Goal: Task Accomplishment & Management: Manage account settings

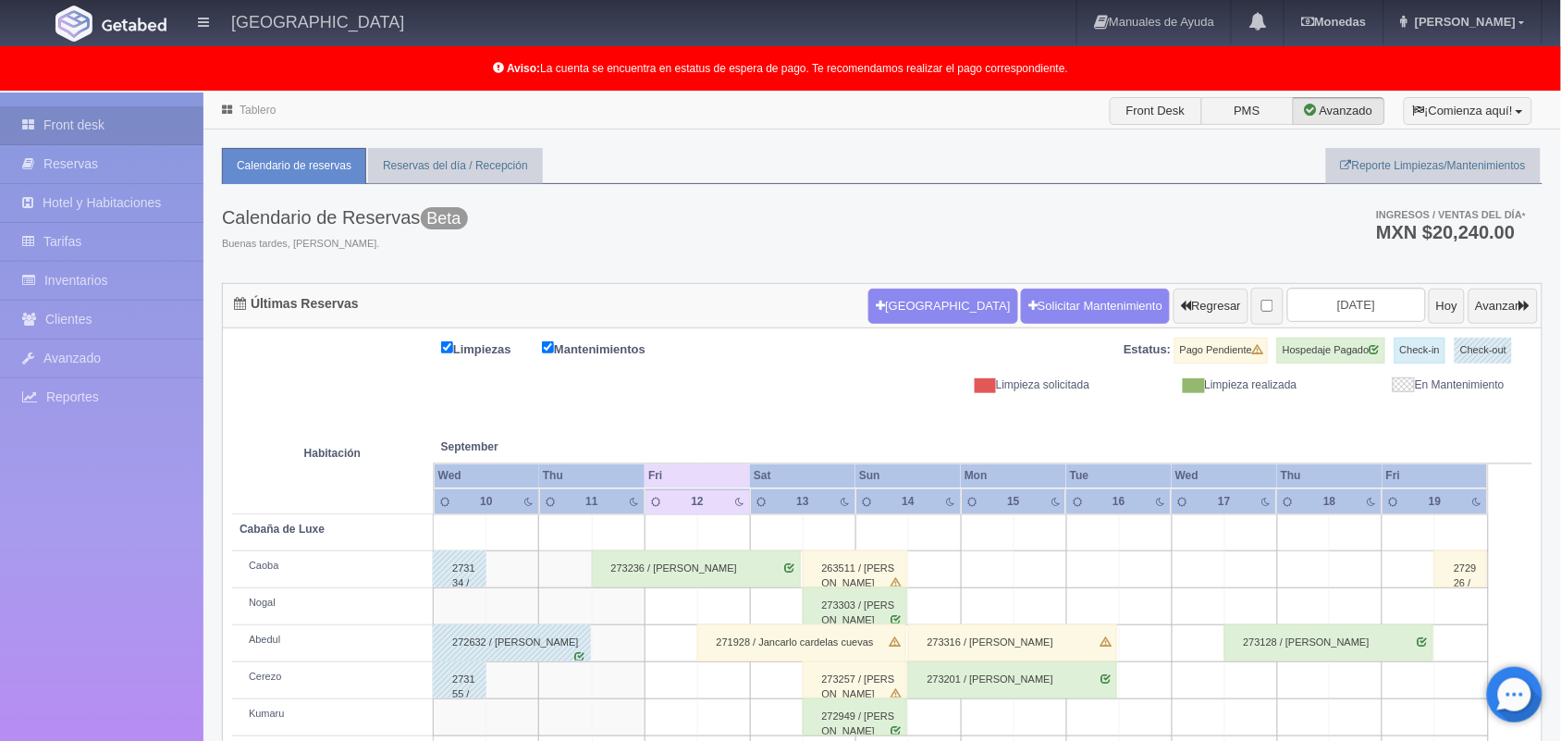
click at [251, 116] on link "Tablero" at bounding box center [258, 110] width 36 height 13
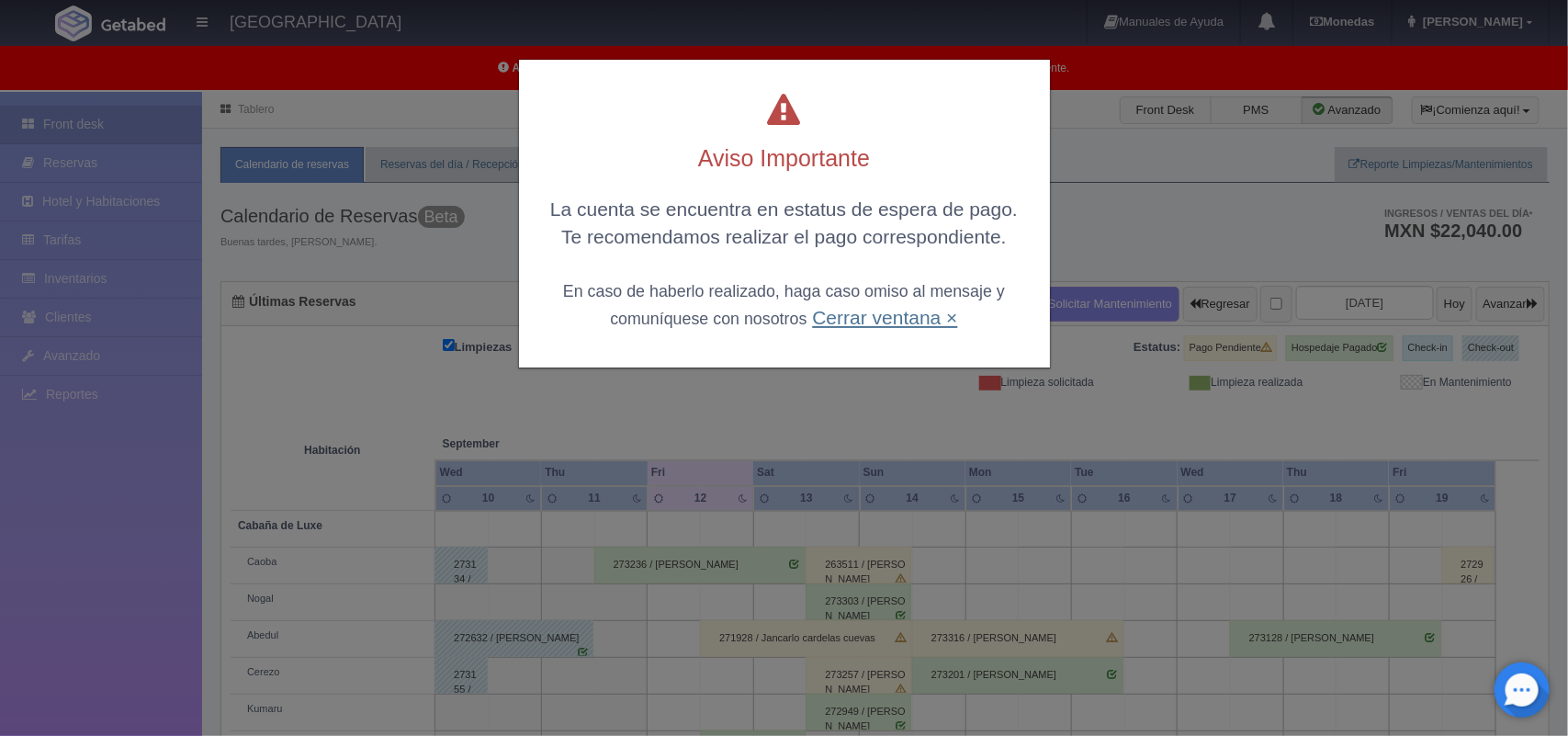
click at [871, 322] on link "Cerrar ventana ×" at bounding box center [885, 317] width 145 height 21
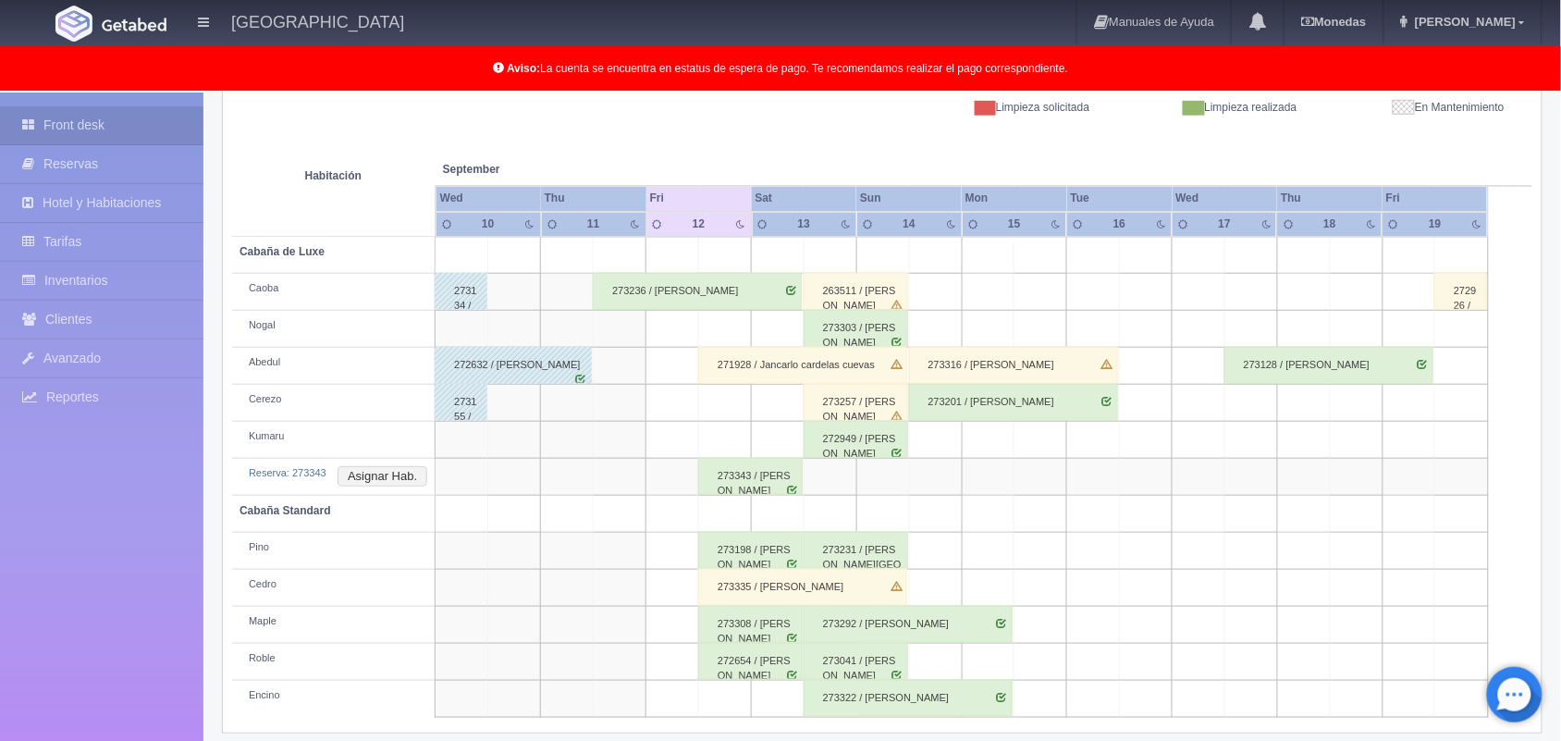
scroll to position [294, 0]
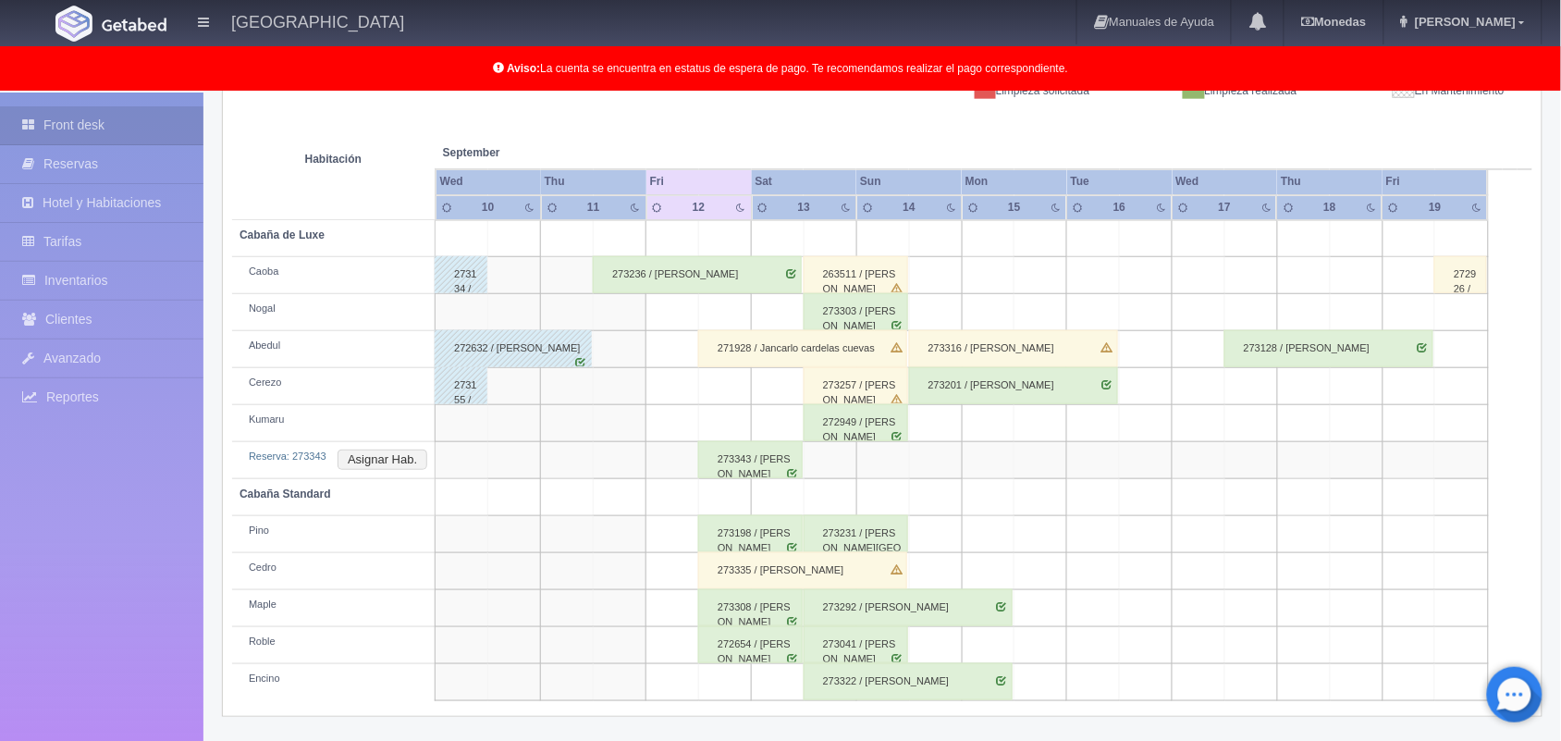
click at [765, 574] on div "273335 / Joaquín Cisneros" at bounding box center [802, 570] width 209 height 37
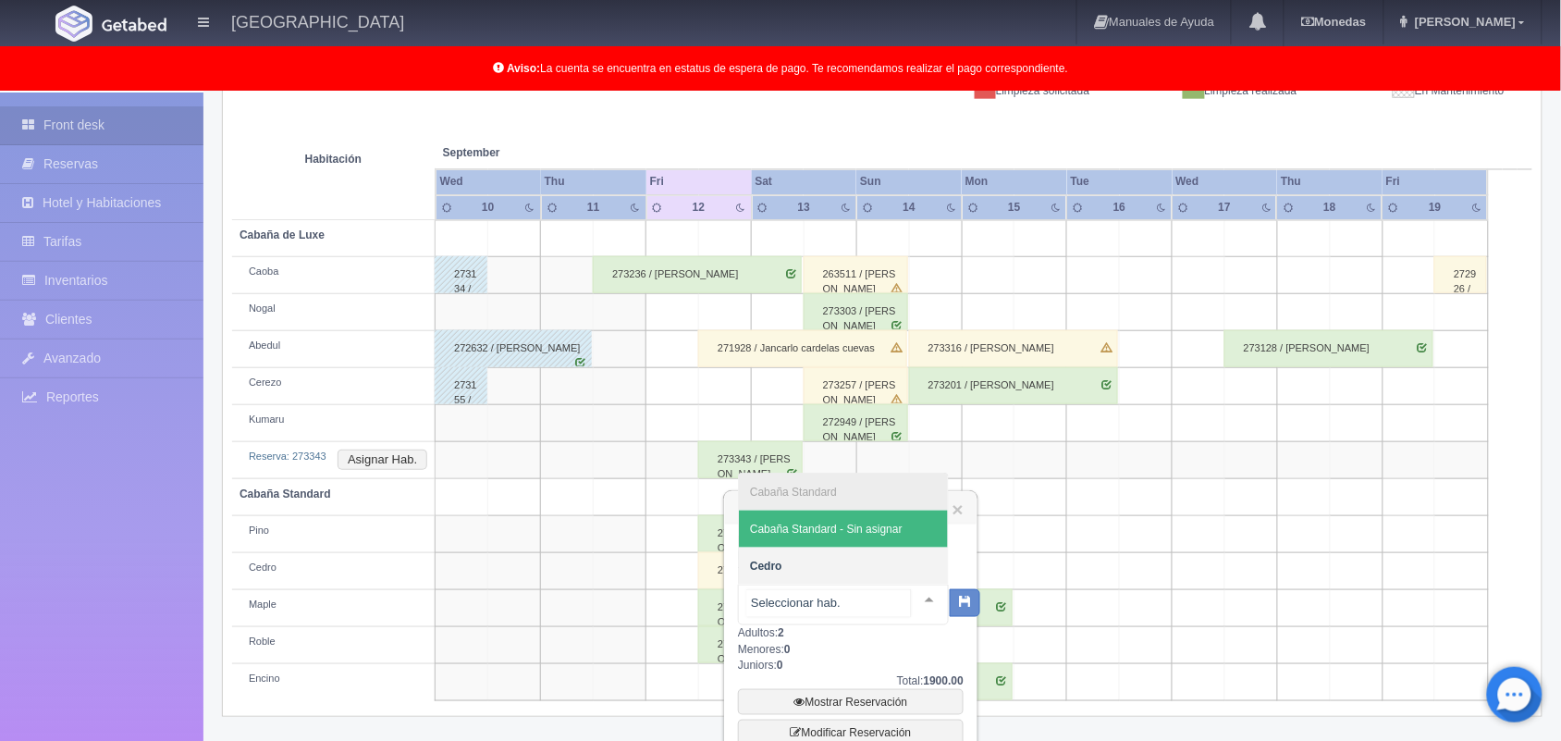
click at [911, 590] on div at bounding box center [929, 600] width 37 height 28
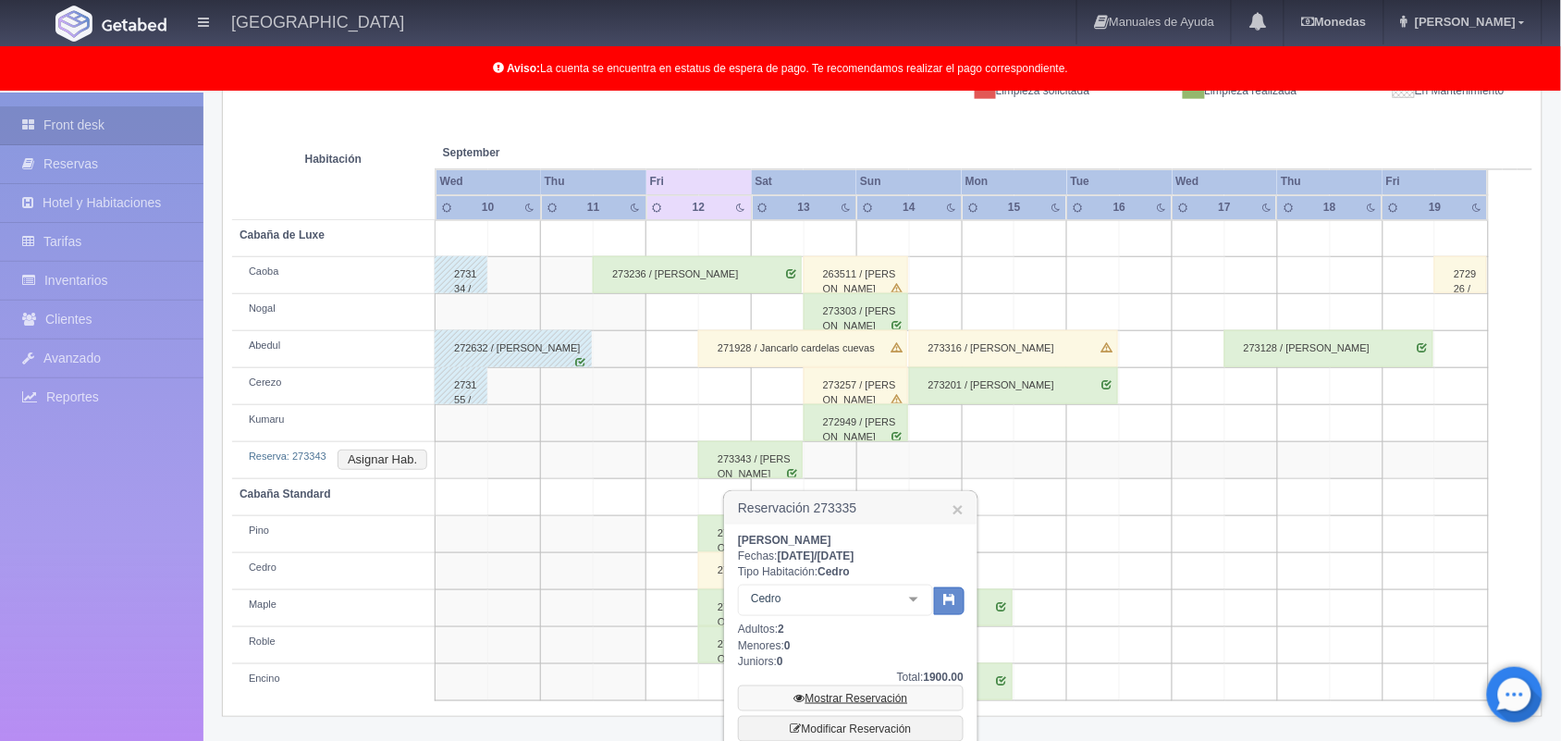
click at [831, 695] on link "Mostrar Reservación" at bounding box center [851, 698] width 226 height 26
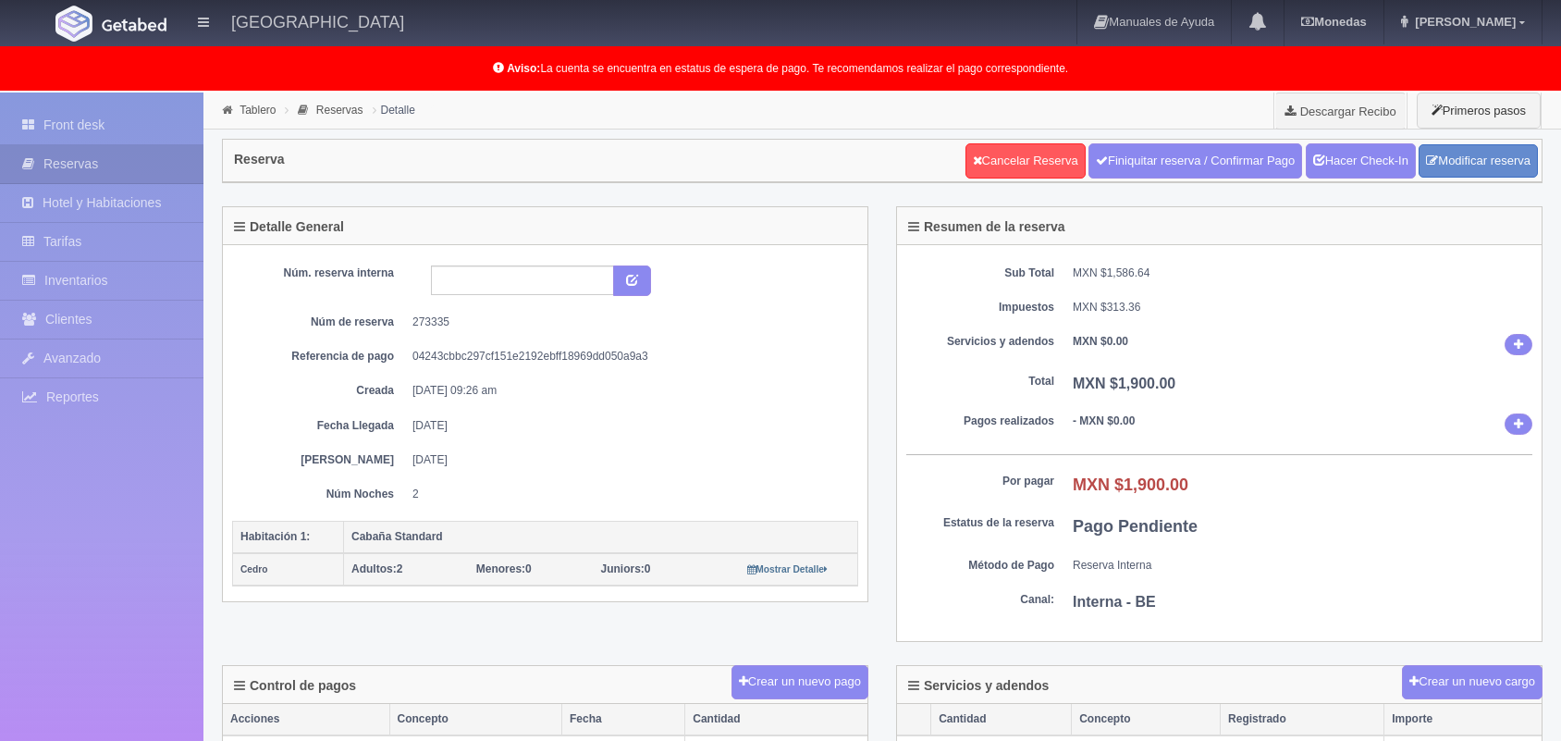
select select "2"
click at [1458, 154] on link "Modificar reserva" at bounding box center [1478, 161] width 119 height 34
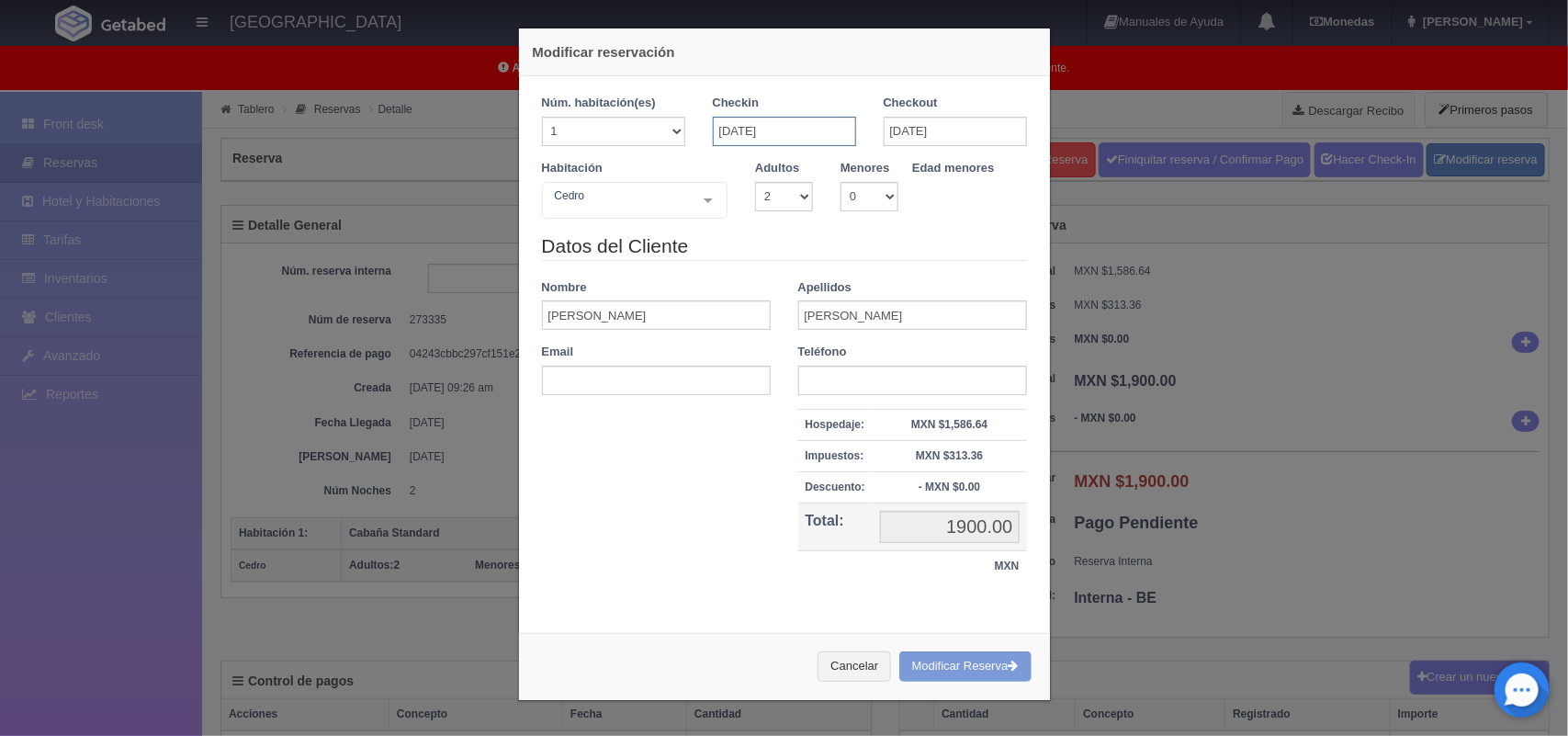
click at [751, 120] on input "12-09-2025" at bounding box center [784, 131] width 143 height 30
click at [827, 245] on link "11" at bounding box center [824, 246] width 24 height 27
type input "11-09-2025"
checkbox input "false"
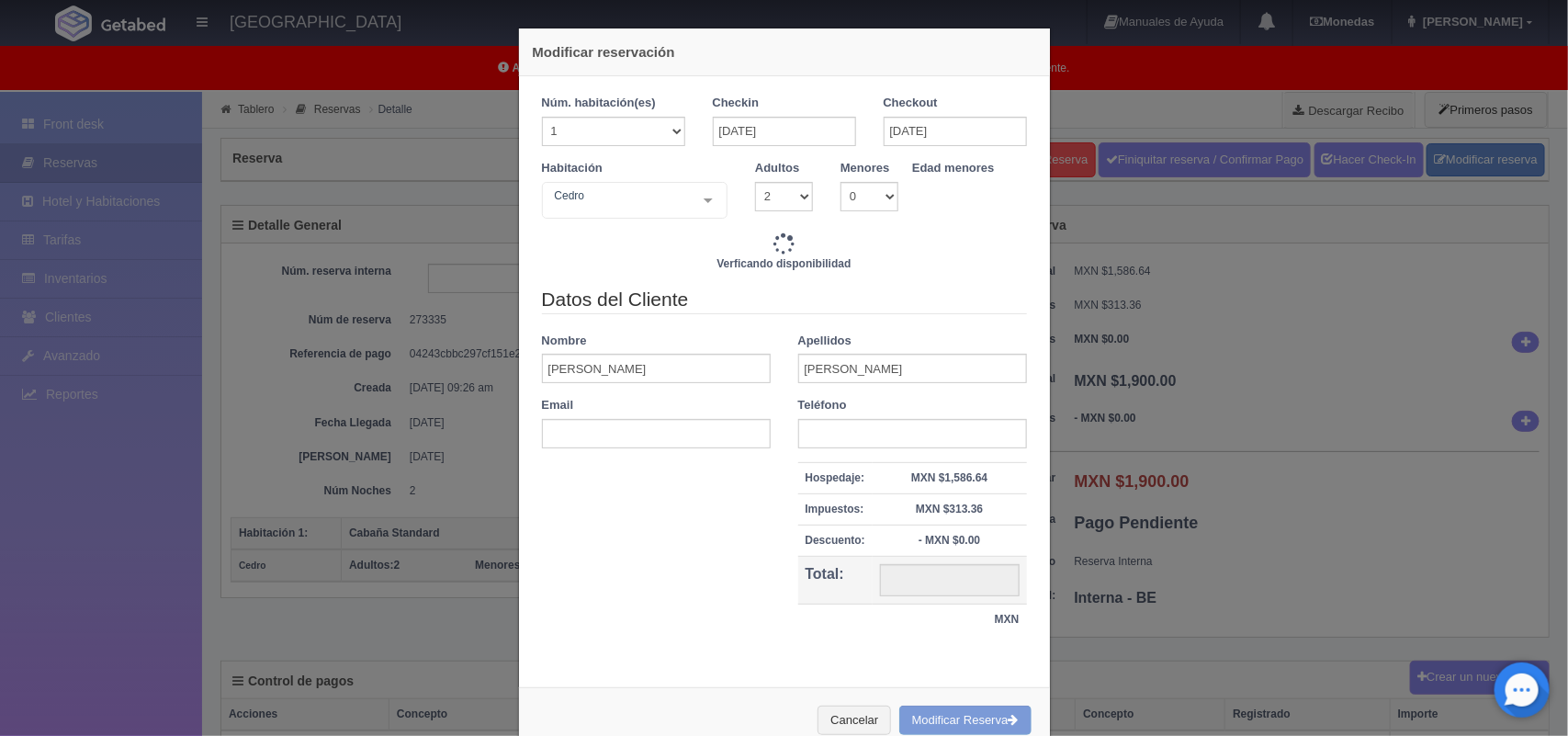
type input "3100.00"
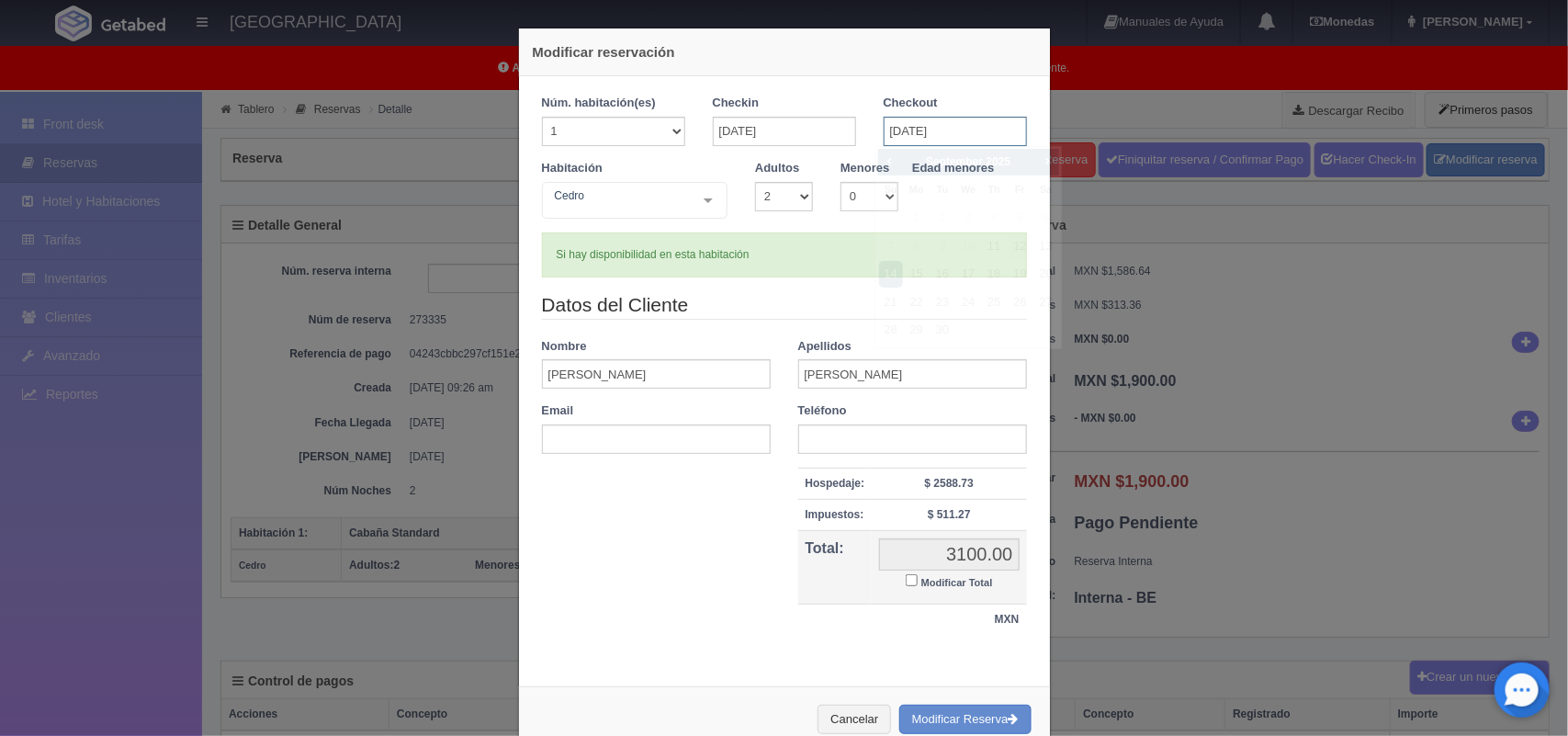
click at [961, 133] on input "14-09-2025" at bounding box center [955, 131] width 143 height 30
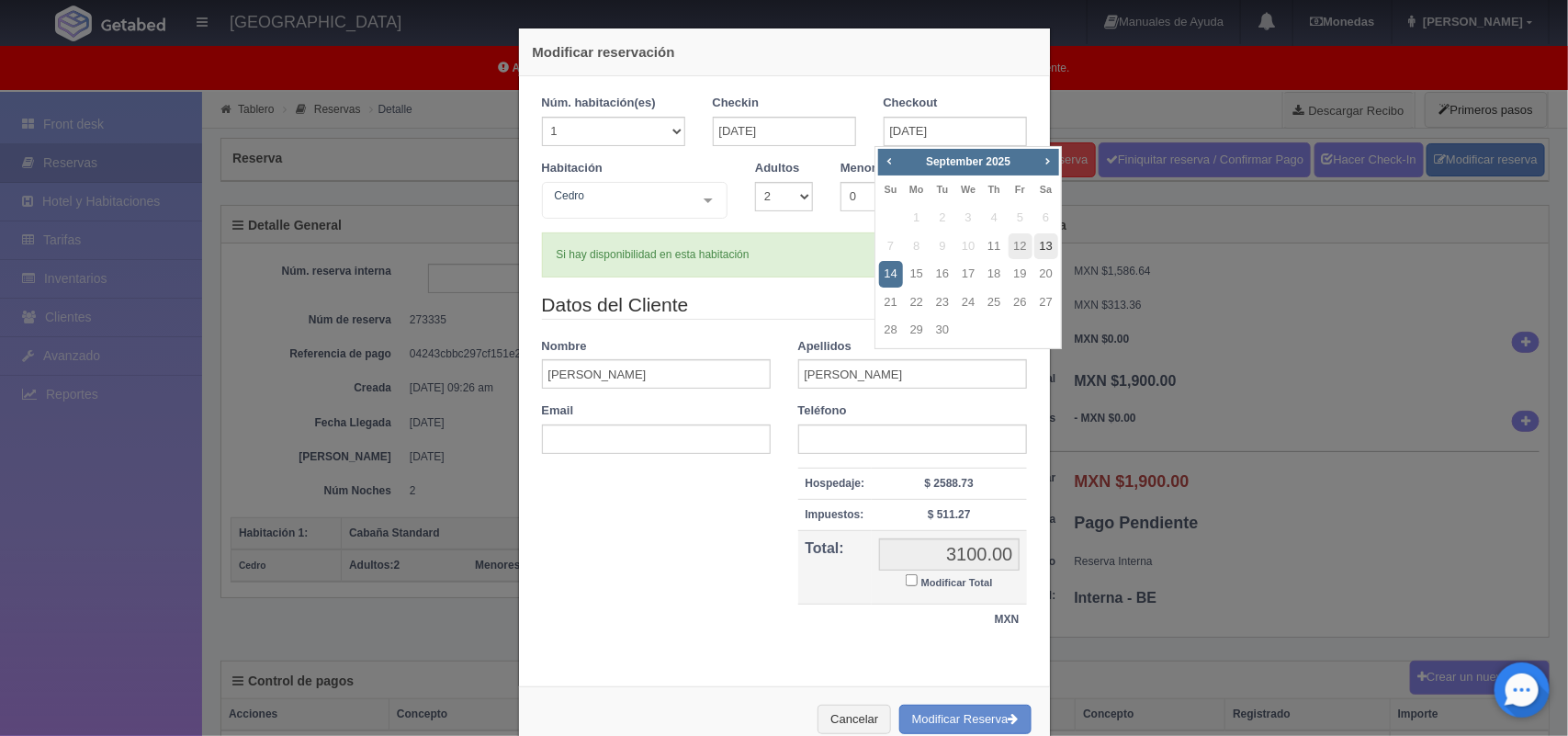
click at [1039, 249] on link "13" at bounding box center [1047, 246] width 24 height 27
type input "[DATE]"
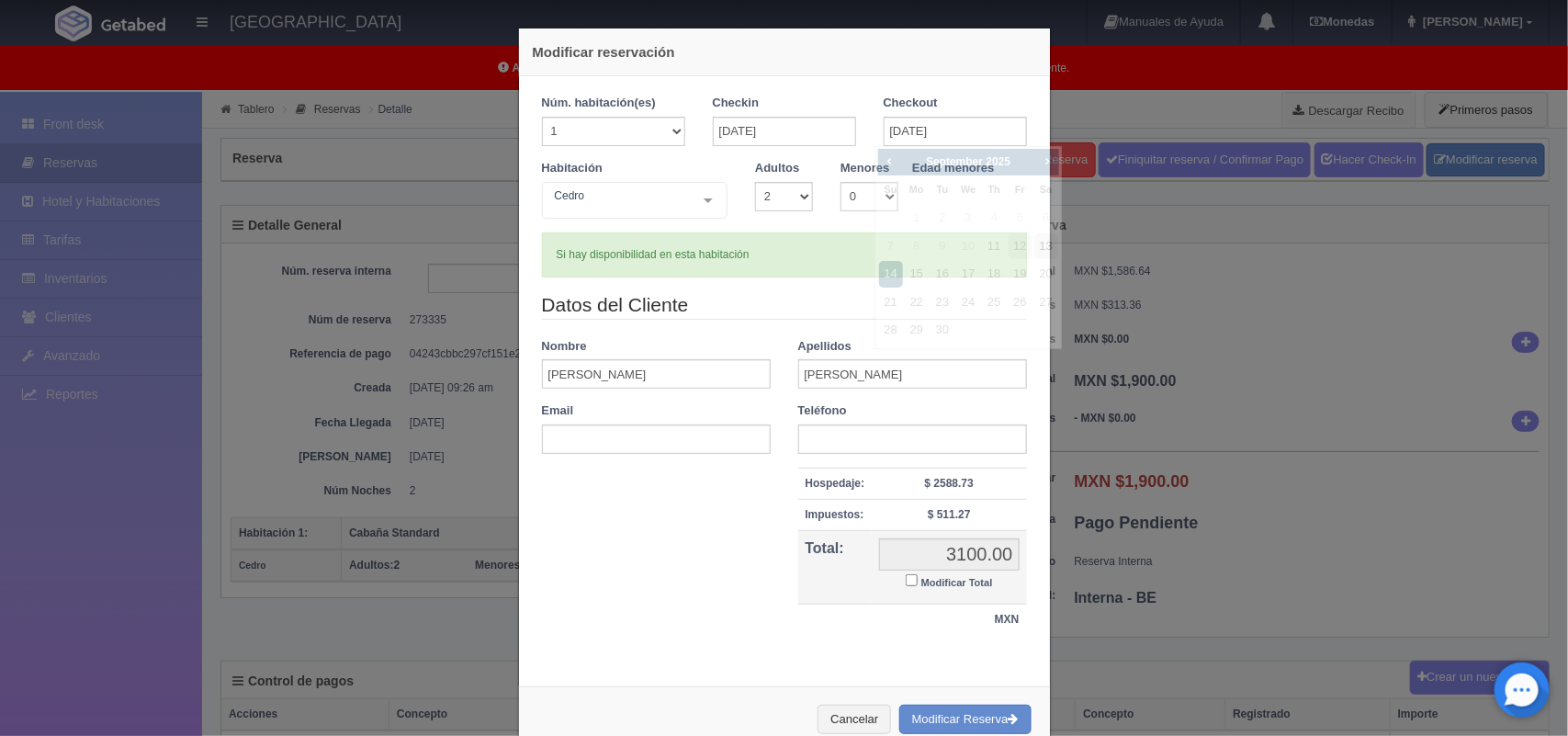
checkbox input "false"
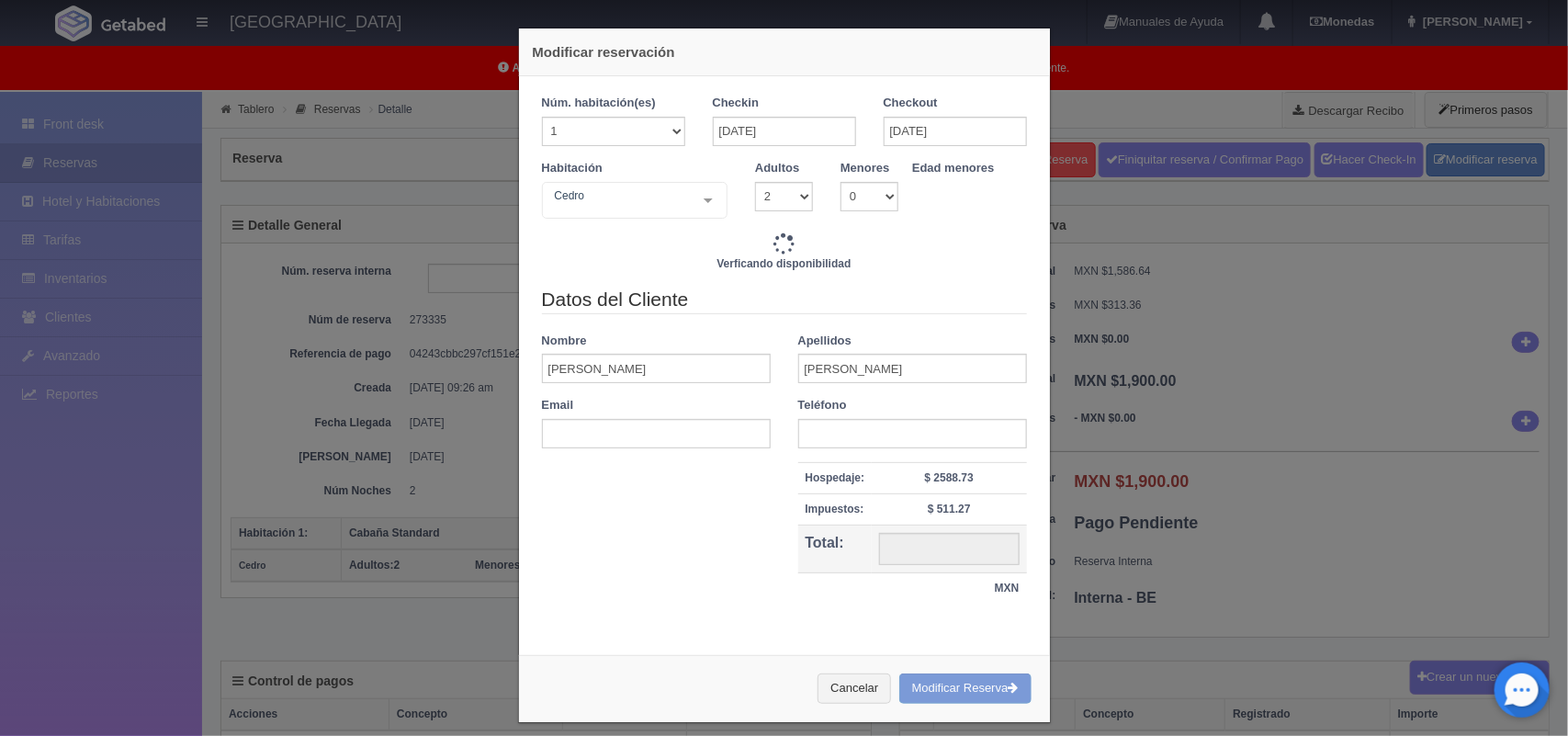
type input "2900.00"
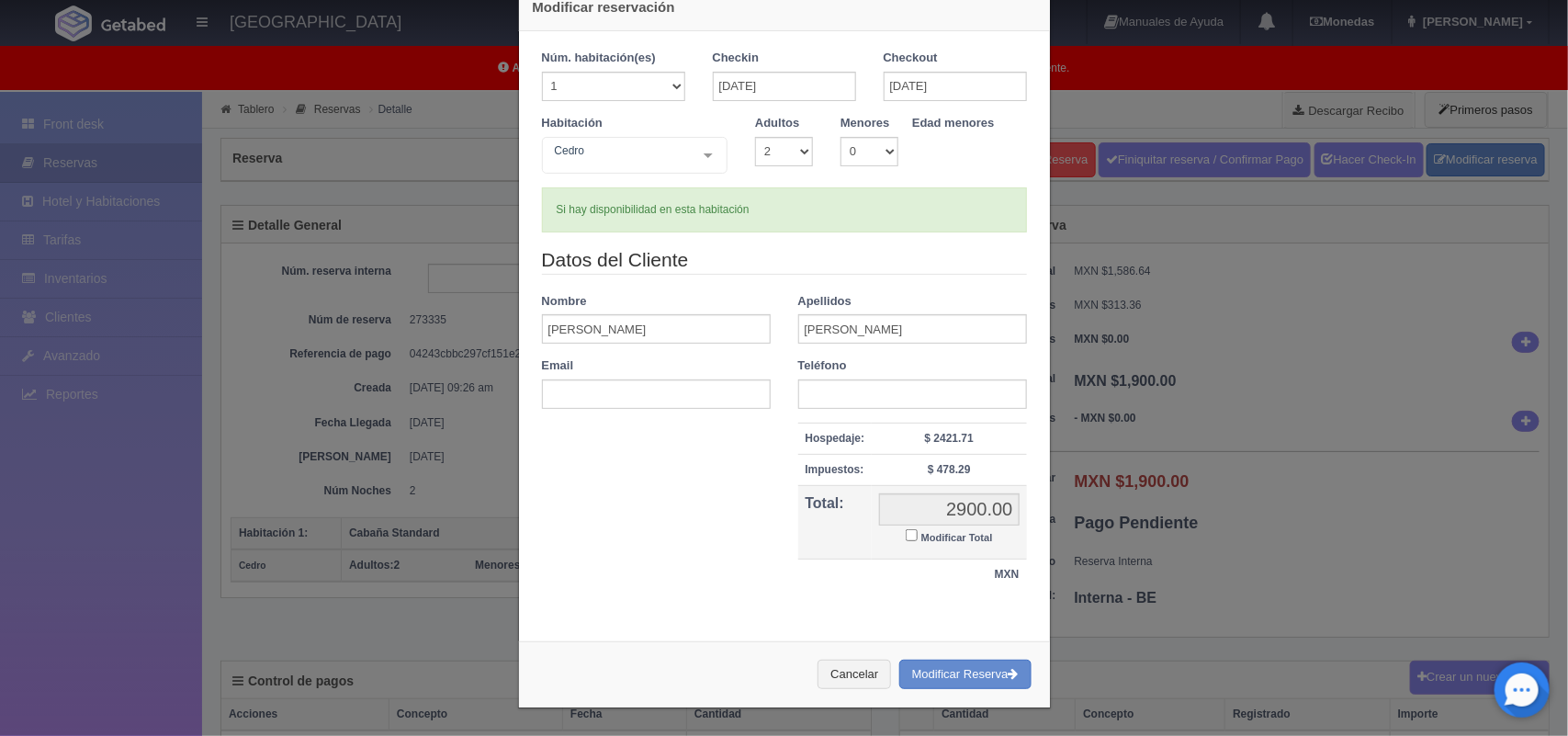
scroll to position [48, 0]
click at [943, 668] on button "Modificar Reserva" at bounding box center [965, 674] width 132 height 31
click at [906, 539] on label "Modificar Total" at bounding box center [948, 535] width 86 height 21
click at [906, 539] on input "Modificar Total" at bounding box center [912, 535] width 12 height 12
checkbox input "true"
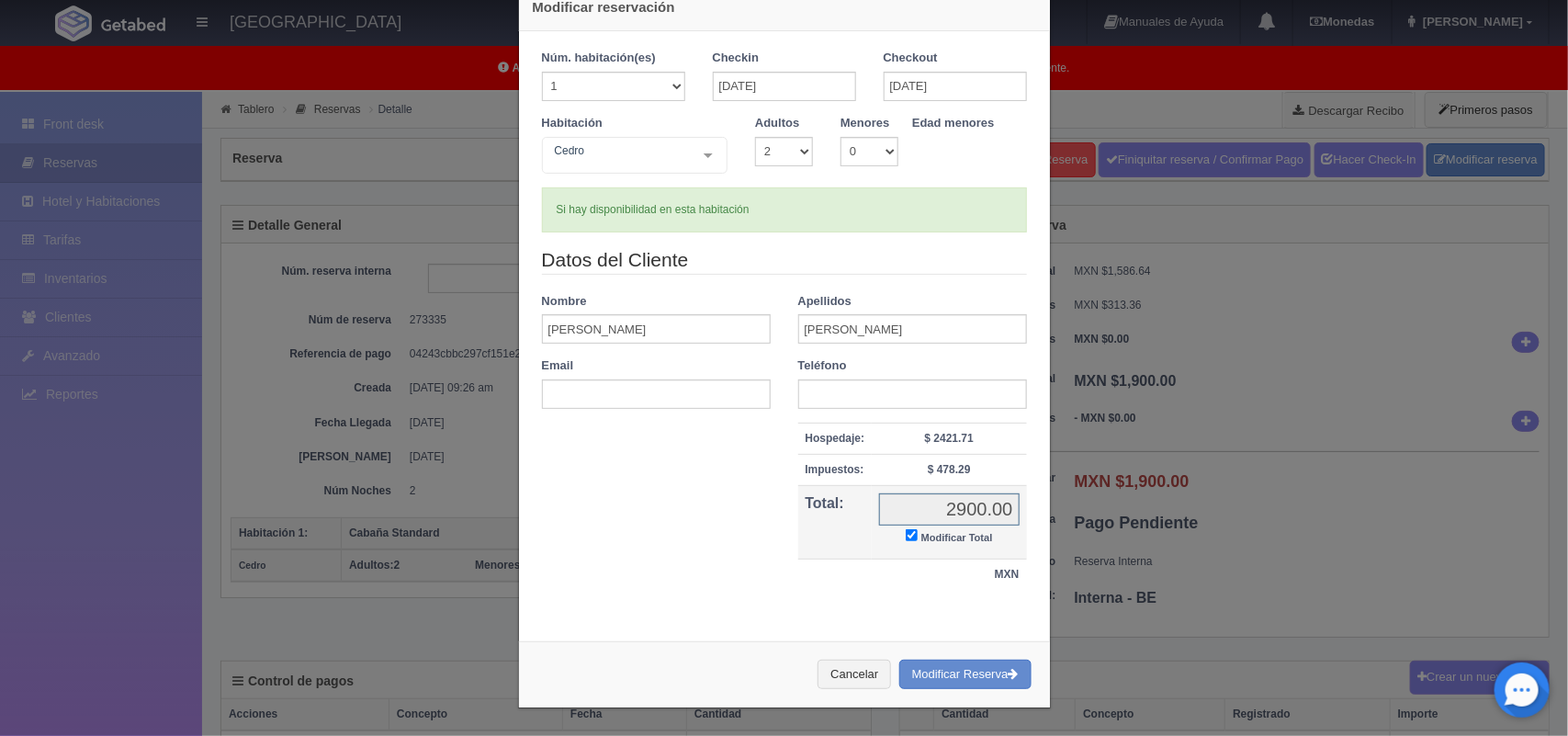
scroll to position [0, 0]
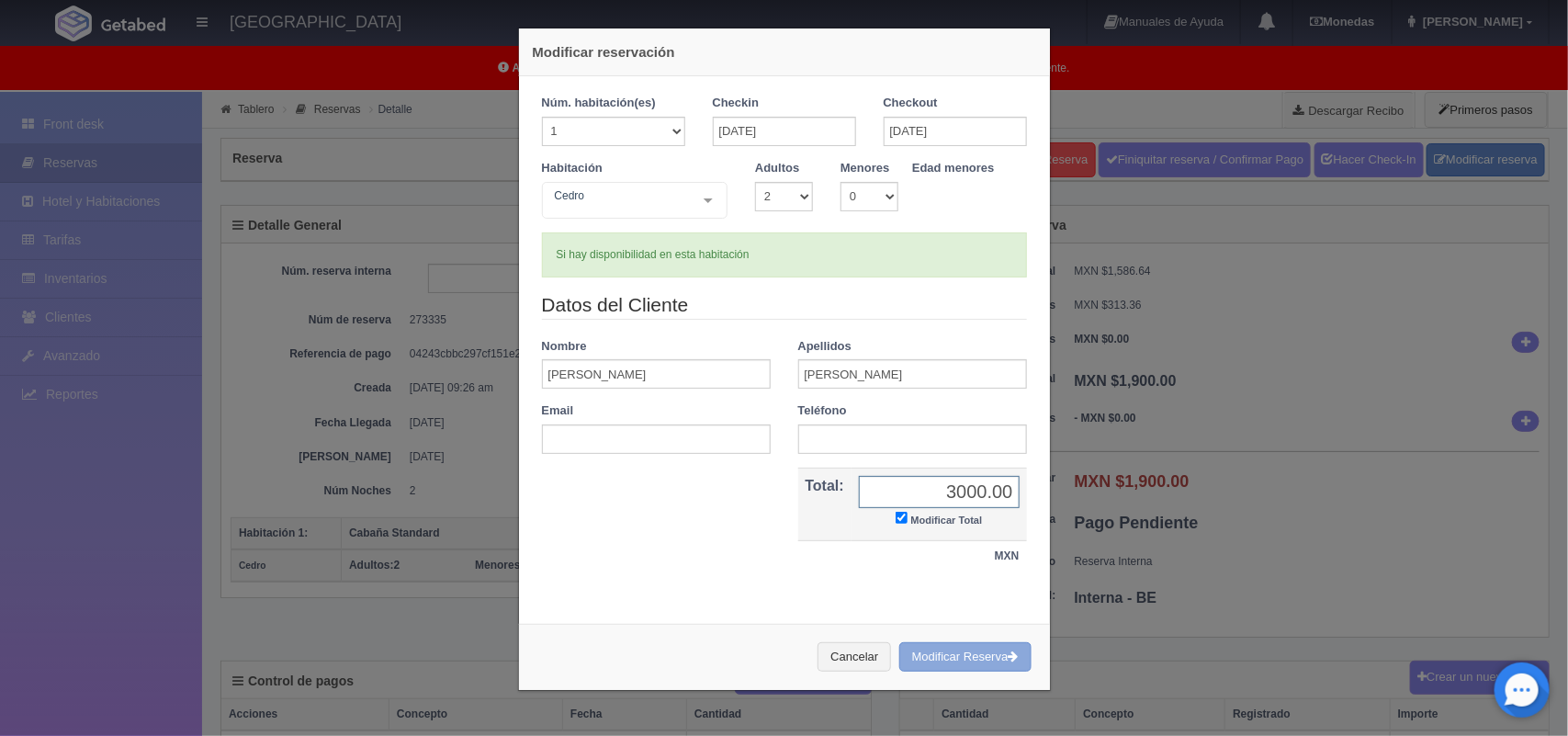
type input "3000.00"
click at [941, 662] on button "Modificar Reserva" at bounding box center [965, 658] width 132 height 31
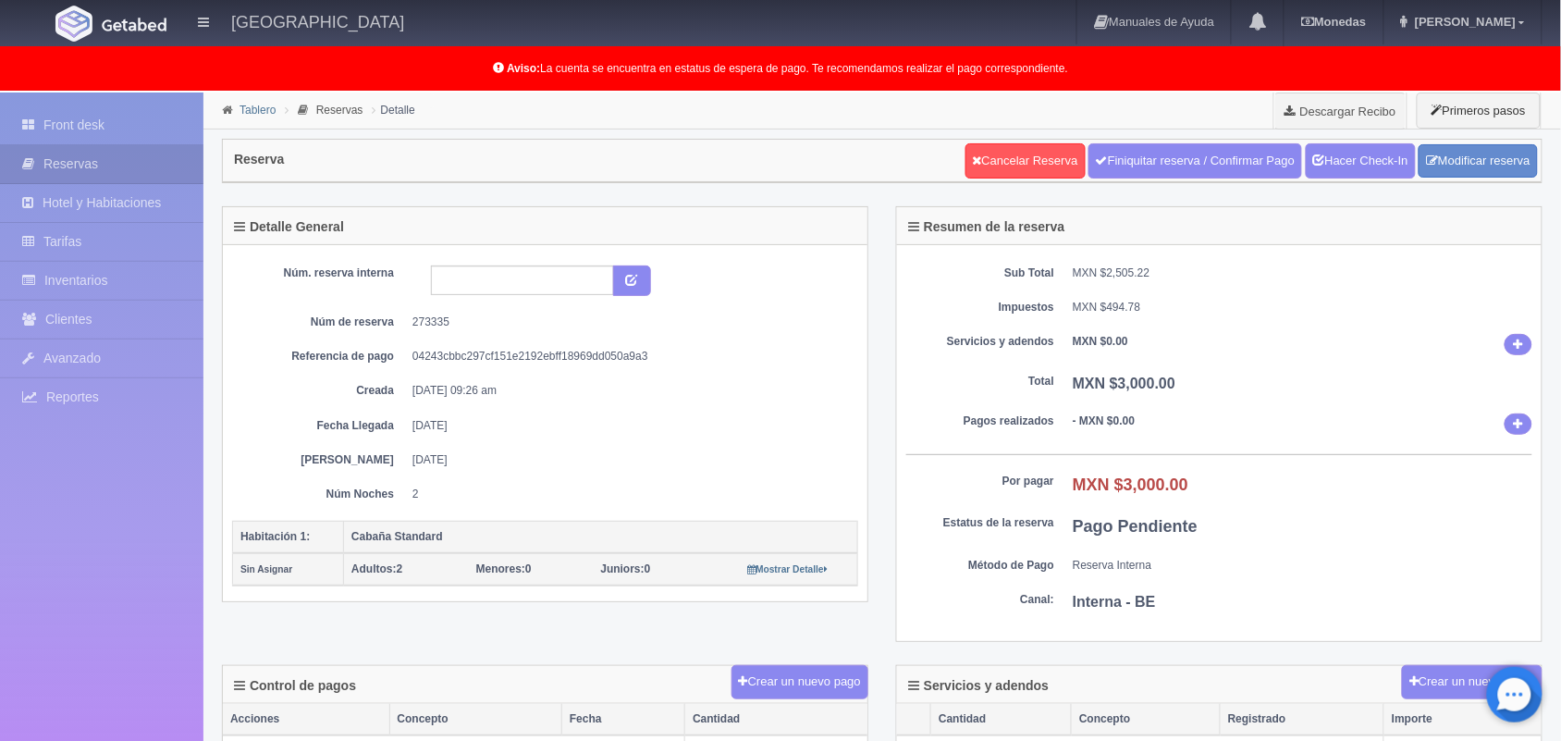
click at [252, 107] on link "Tablero" at bounding box center [258, 110] width 36 height 13
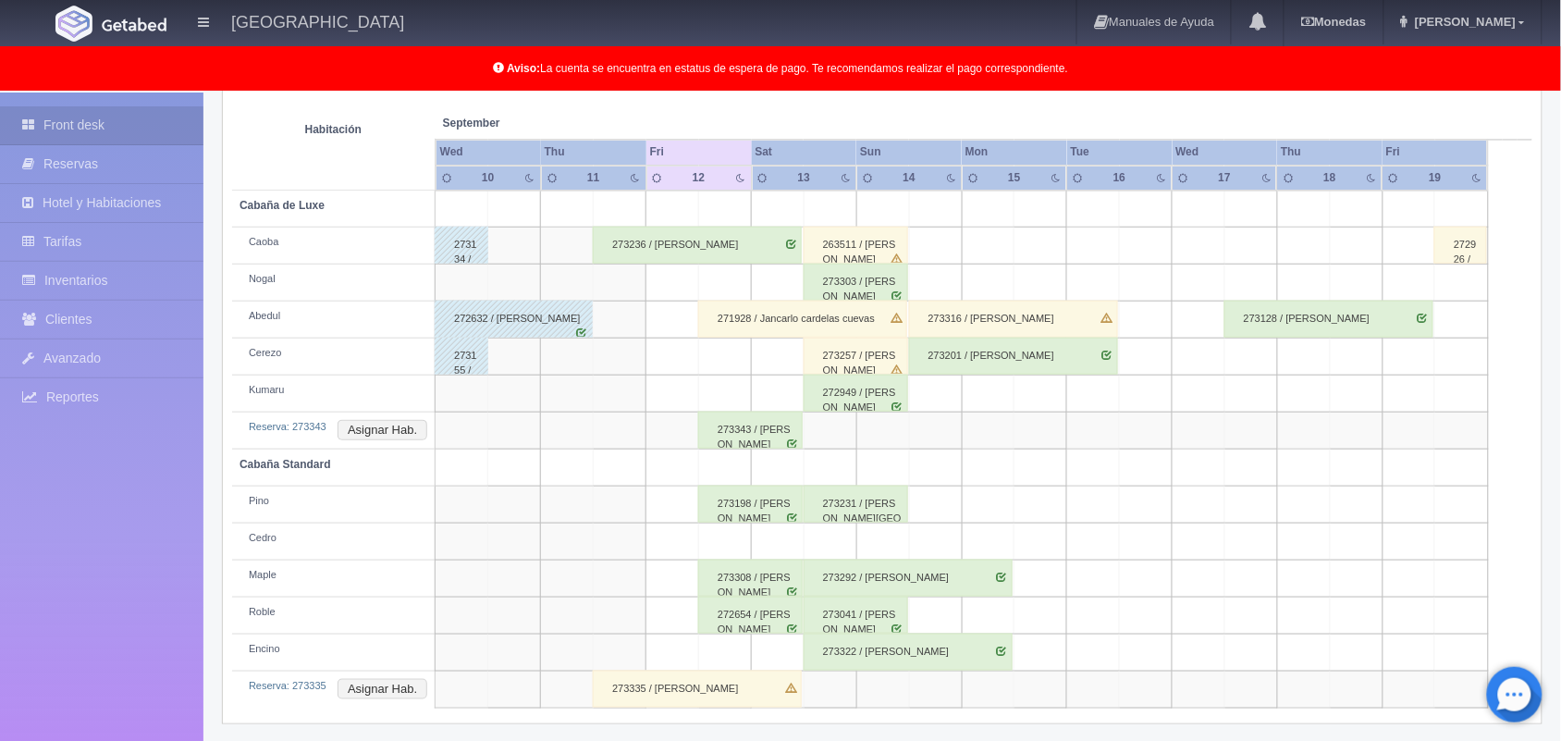
scroll to position [331, 0]
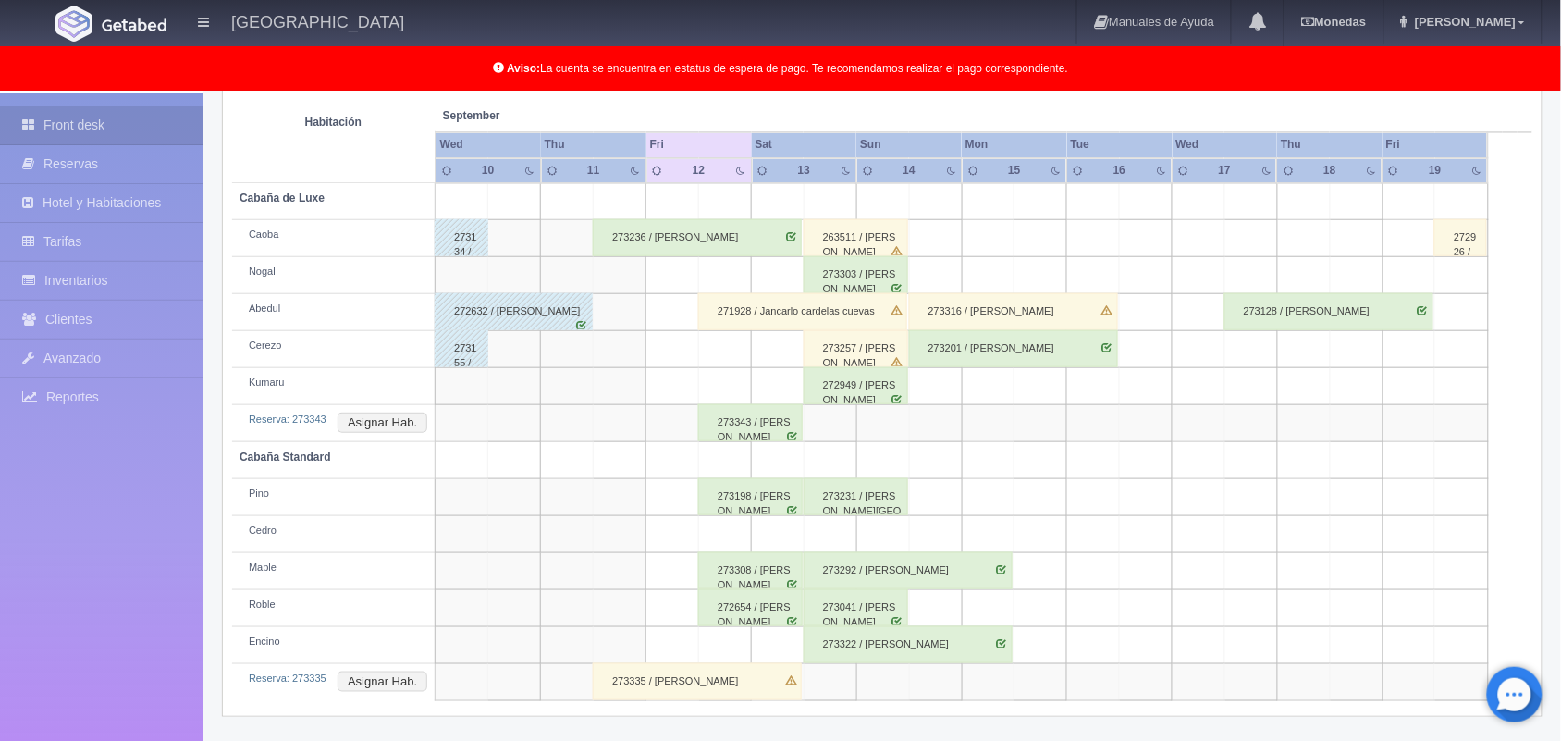
click at [750, 580] on div "273308 / lizette lombo alarcon" at bounding box center [750, 570] width 105 height 37
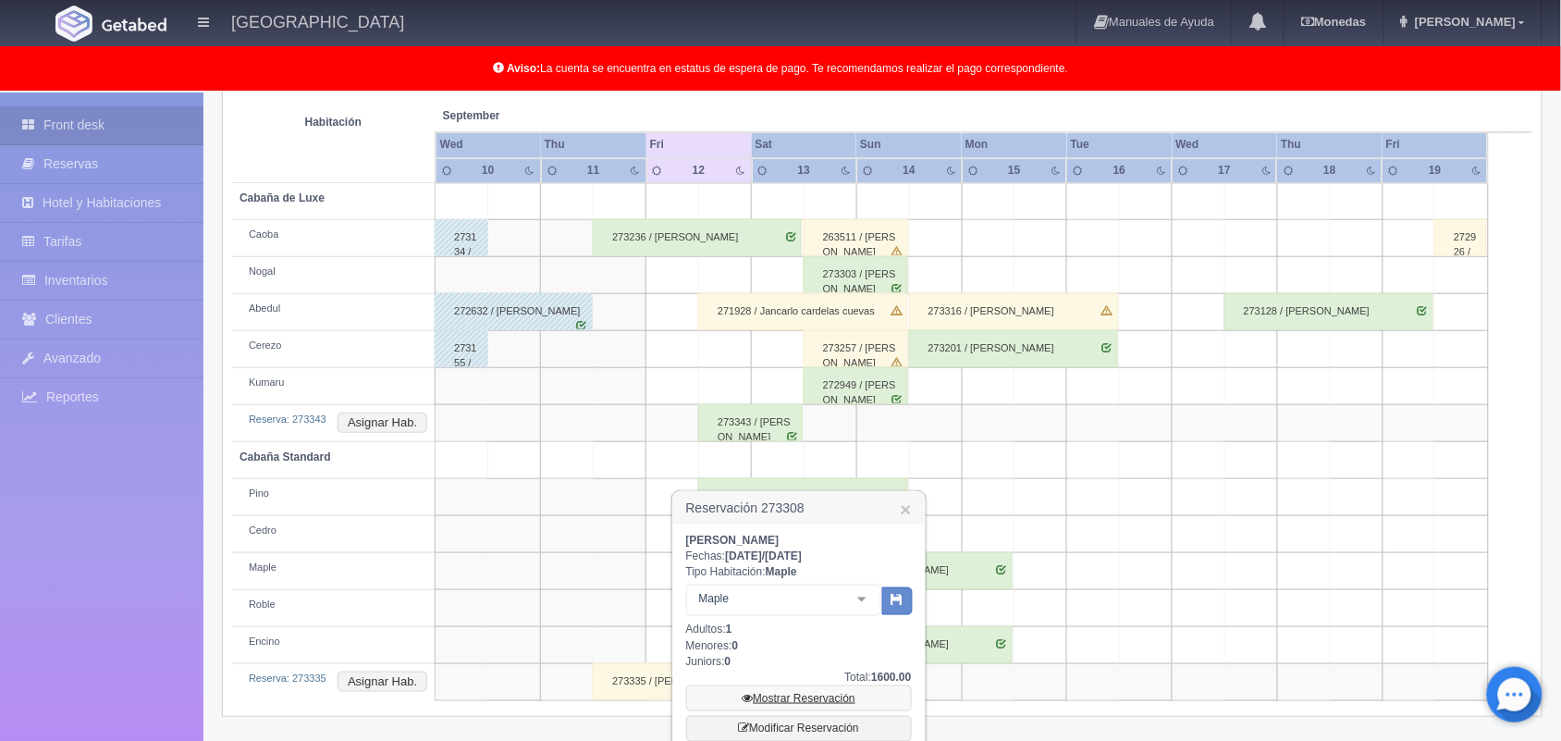
click at [815, 700] on link "Mostrar Reservación" at bounding box center [799, 698] width 226 height 26
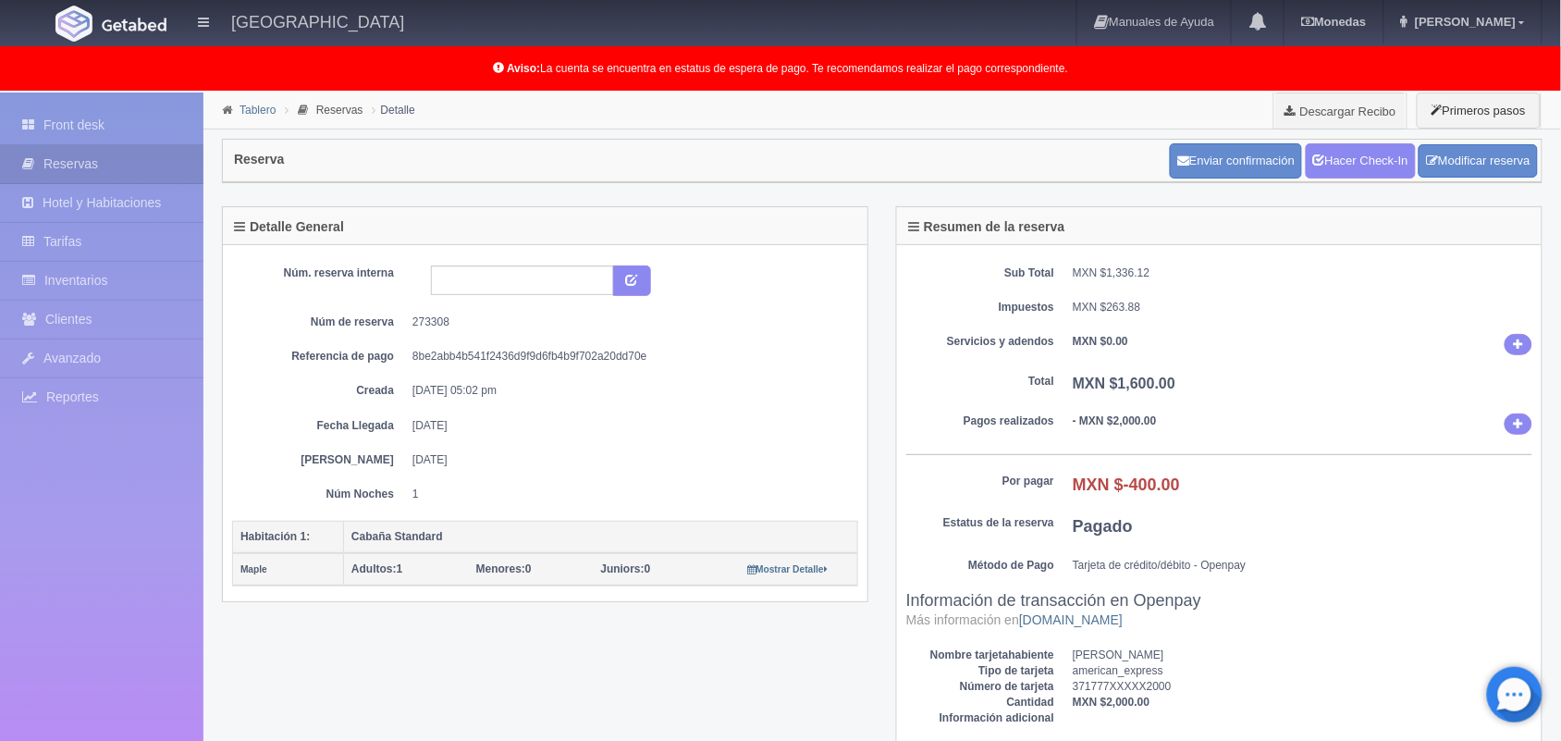
click at [245, 111] on link "Tablero" at bounding box center [258, 110] width 36 height 13
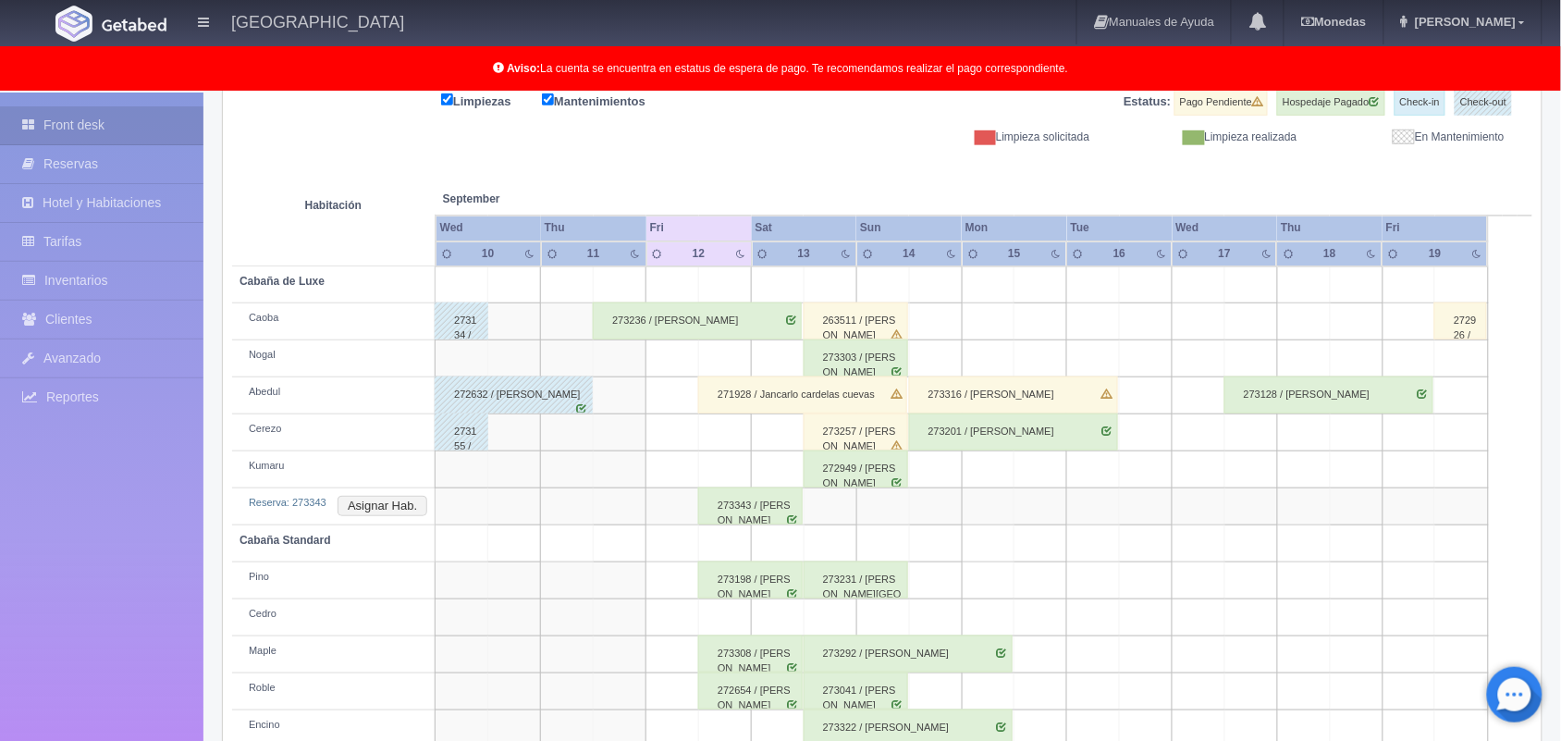
scroll to position [331, 0]
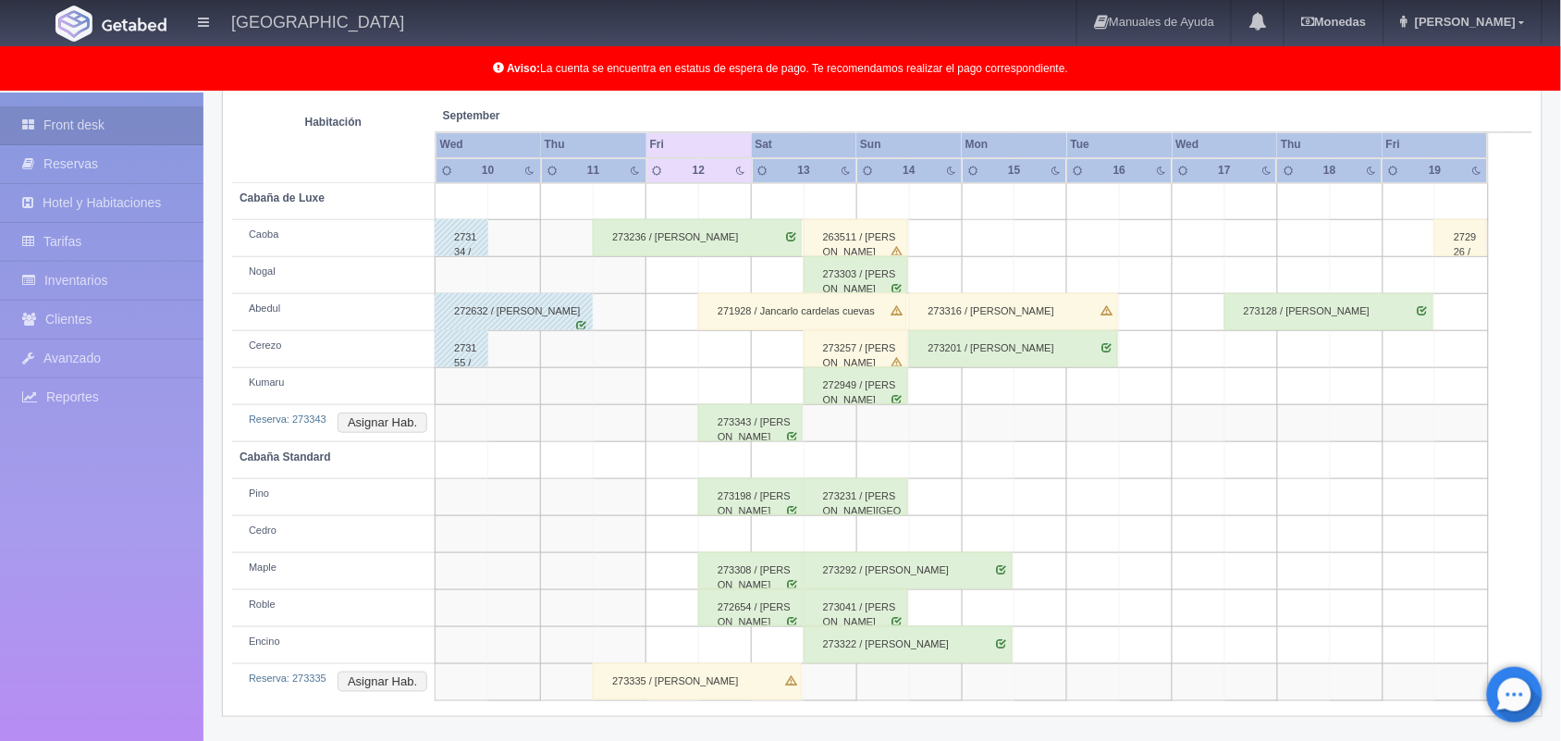
click at [756, 618] on div "272654 / [PERSON_NAME]" at bounding box center [750, 607] width 105 height 37
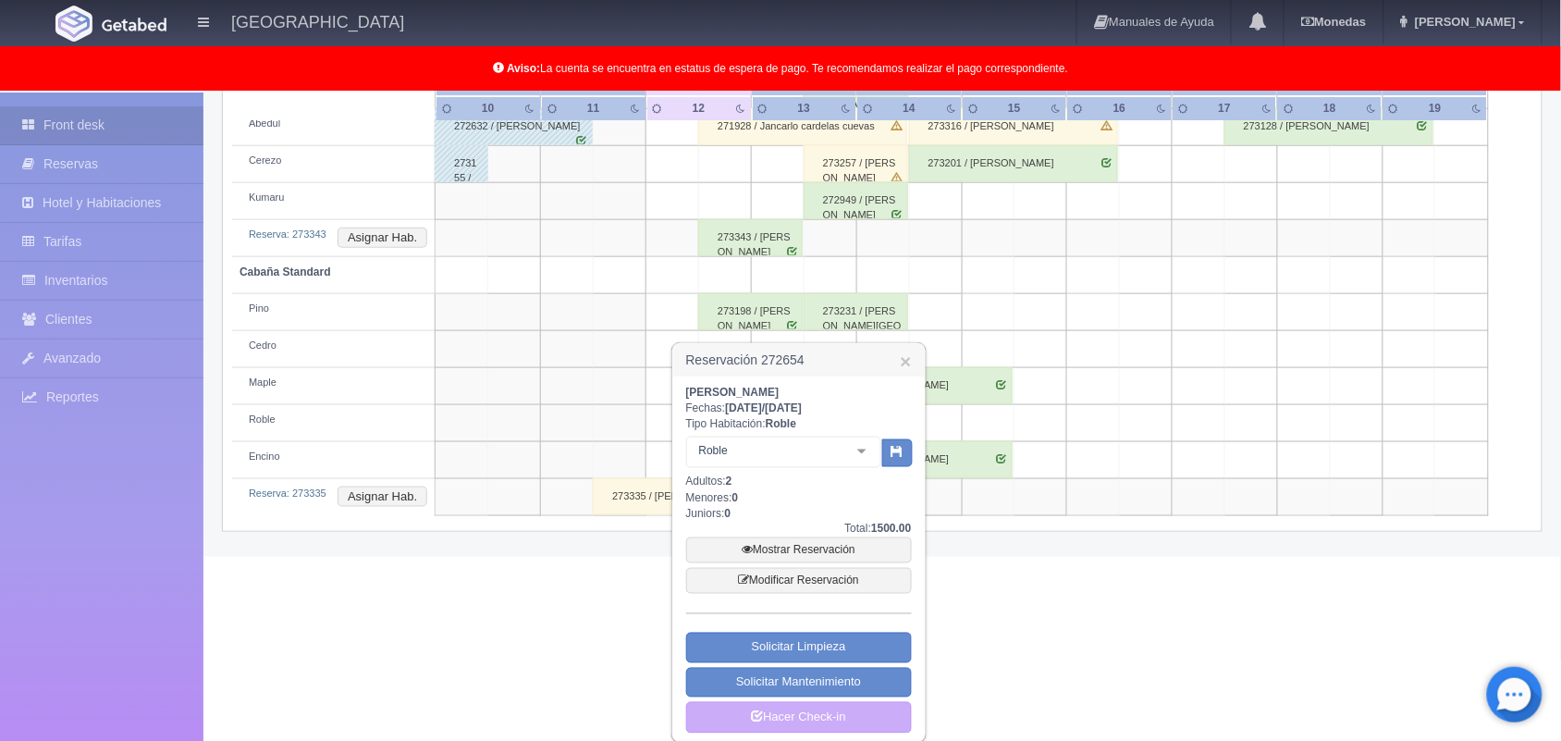
scroll to position [530, 0]
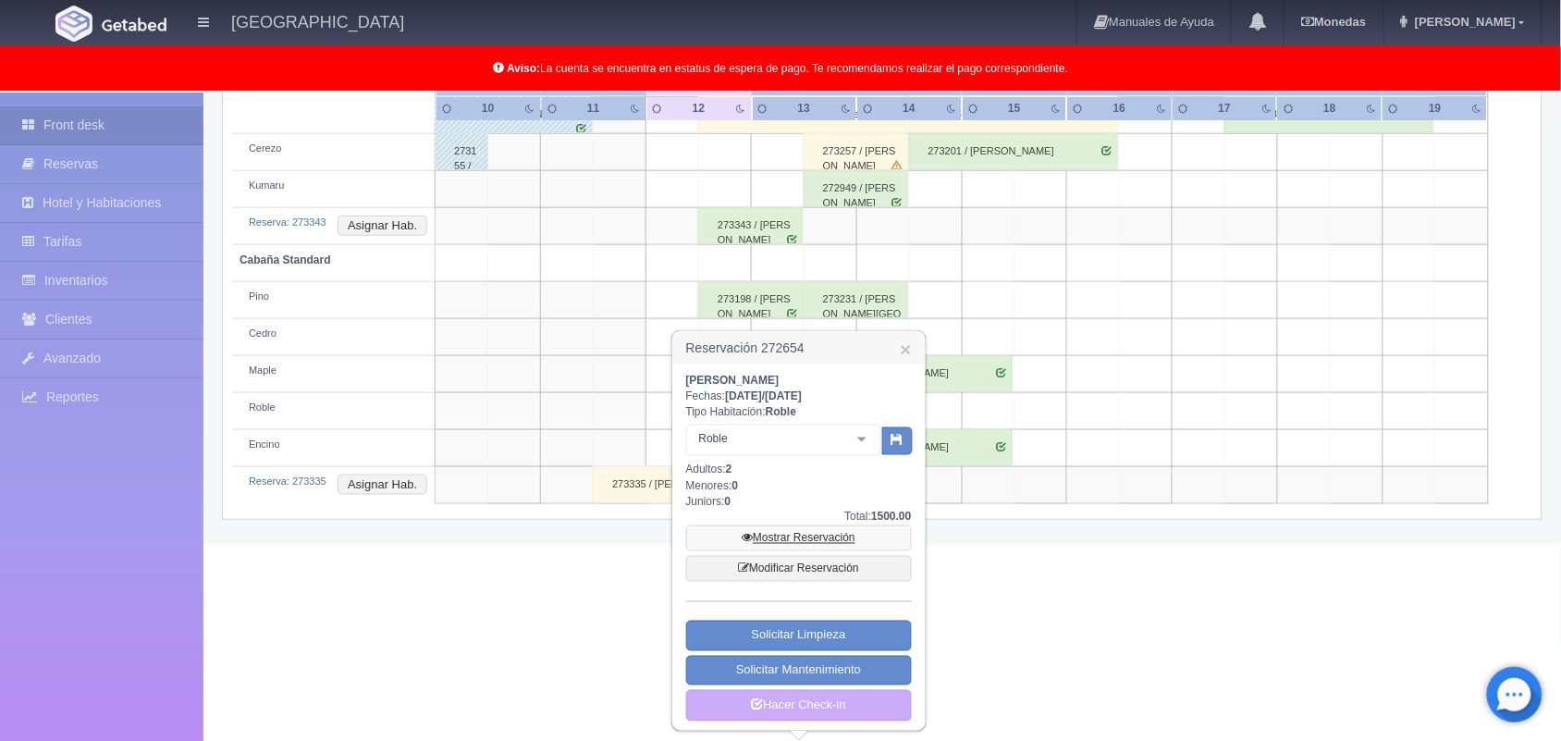
click at [833, 535] on link "Mostrar Reservación" at bounding box center [799, 538] width 226 height 26
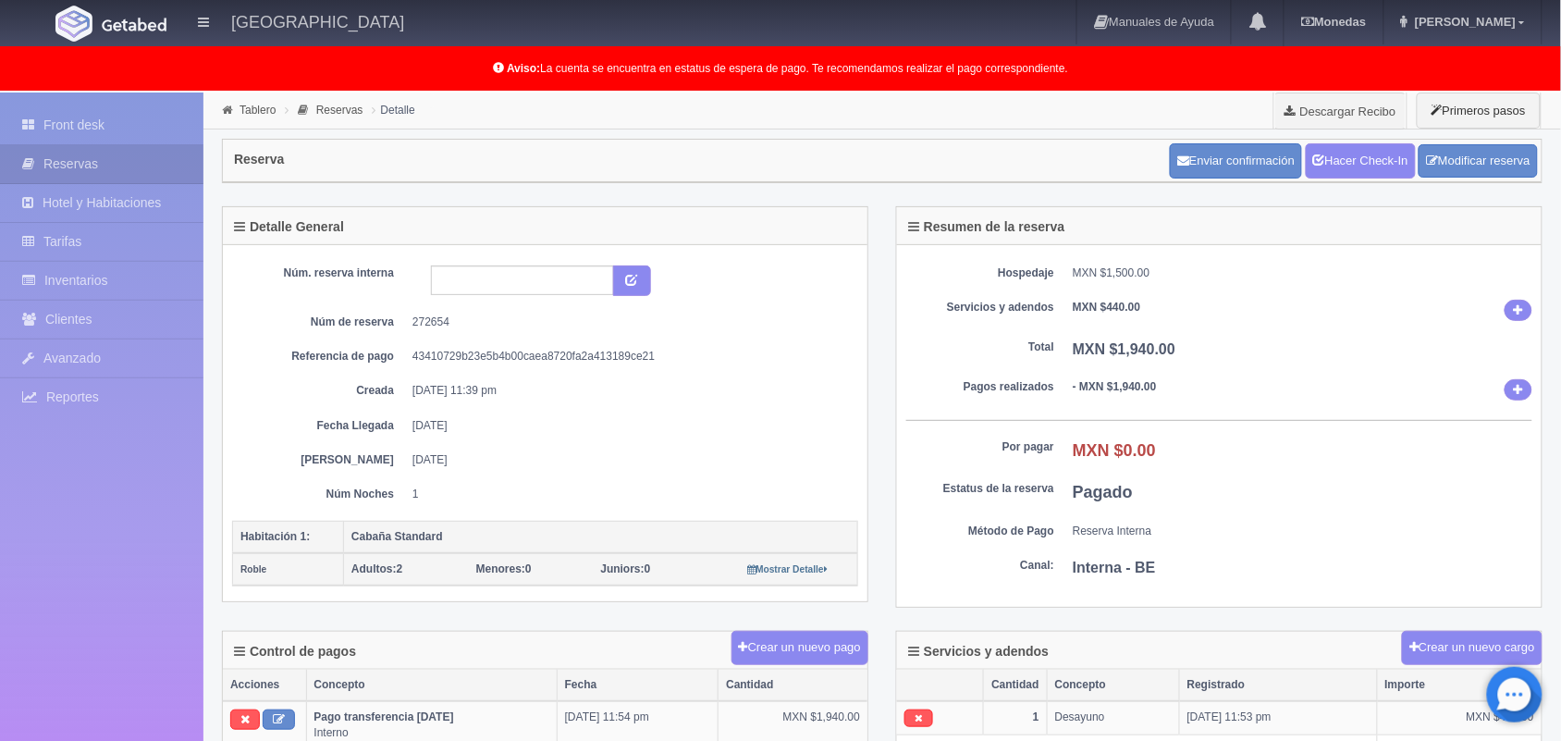
click at [253, 108] on link "Tablero" at bounding box center [258, 110] width 36 height 13
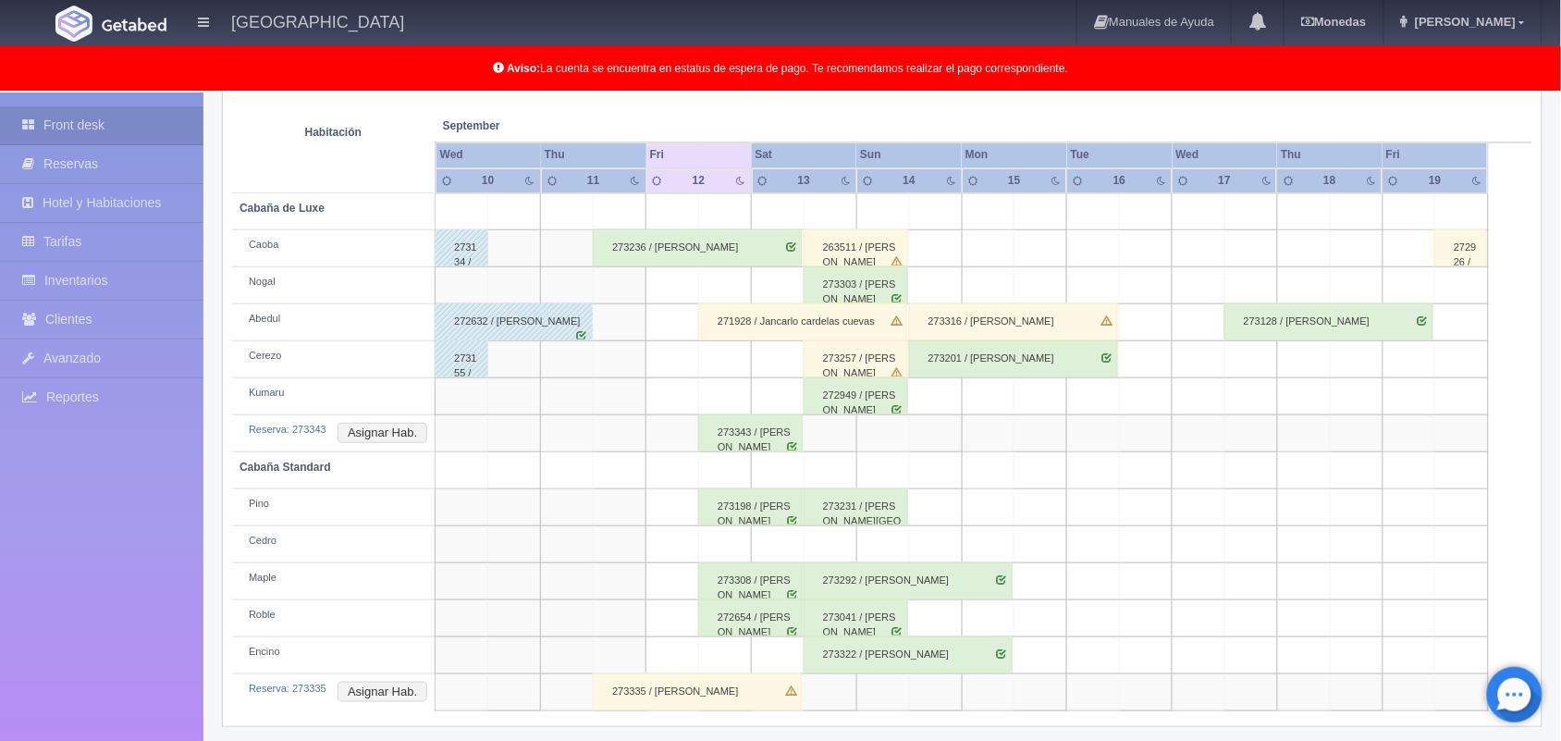
scroll to position [331, 0]
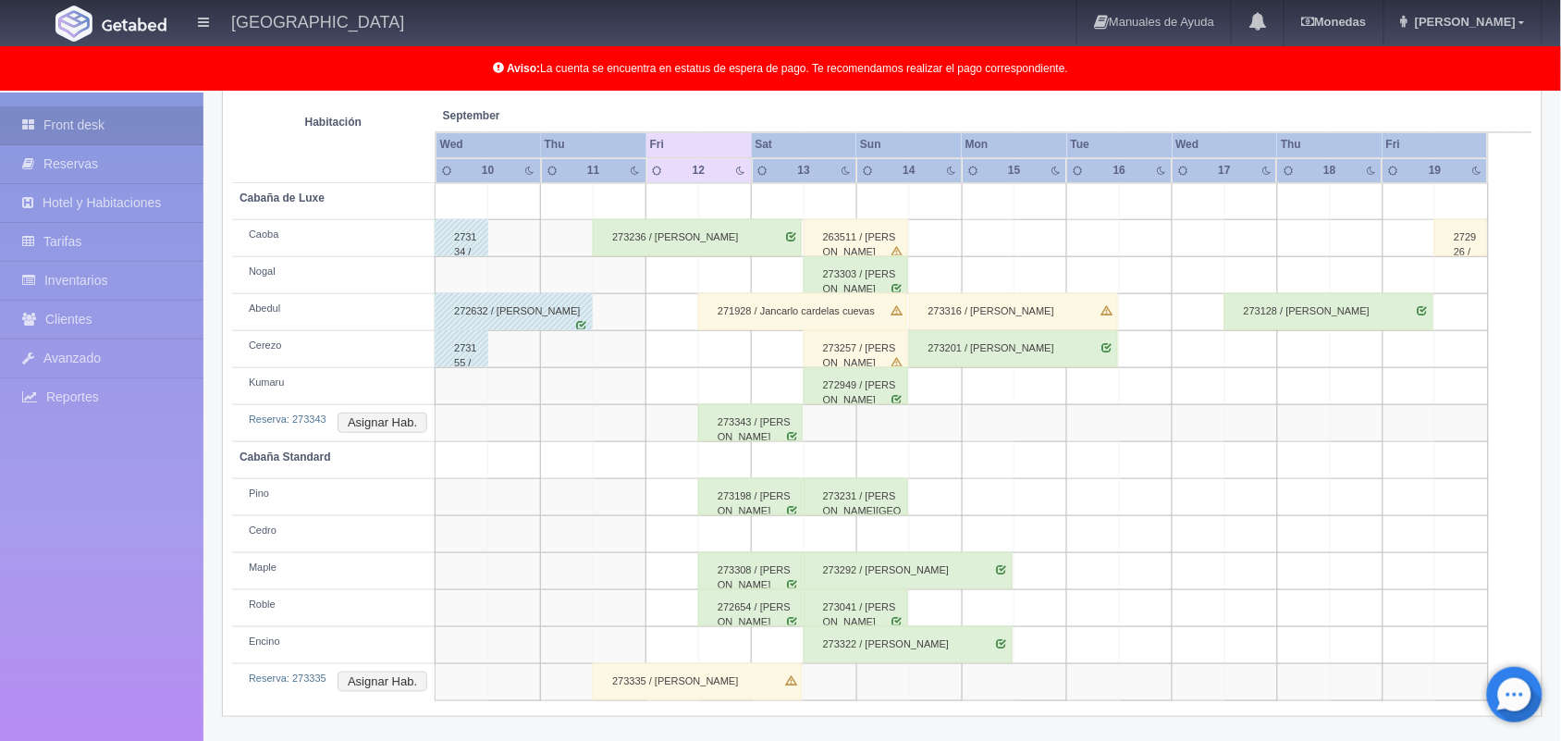
click at [756, 414] on div "273343 / Pablo Alfaro López" at bounding box center [750, 422] width 105 height 37
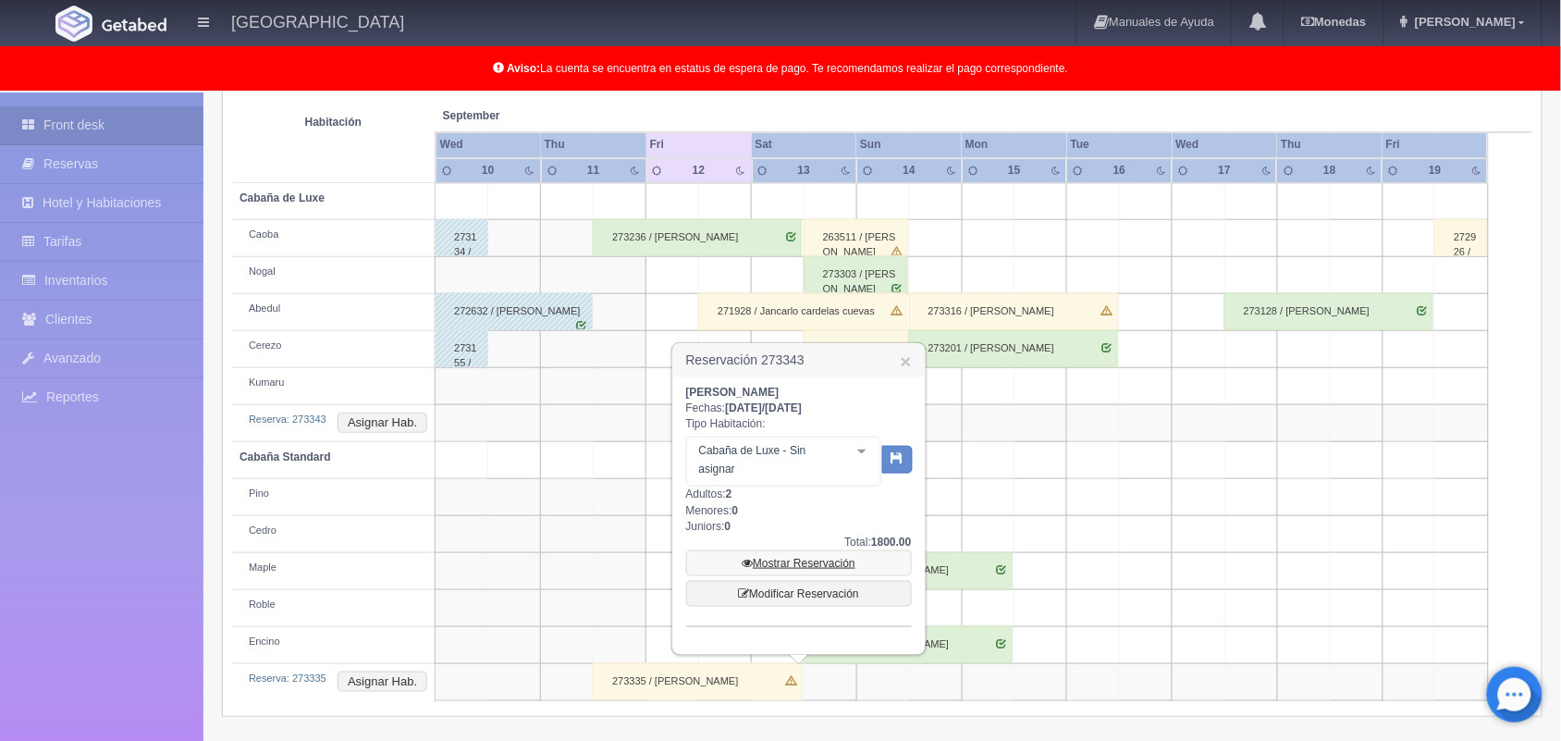
click at [779, 565] on link "Mostrar Reservación" at bounding box center [799, 563] width 226 height 26
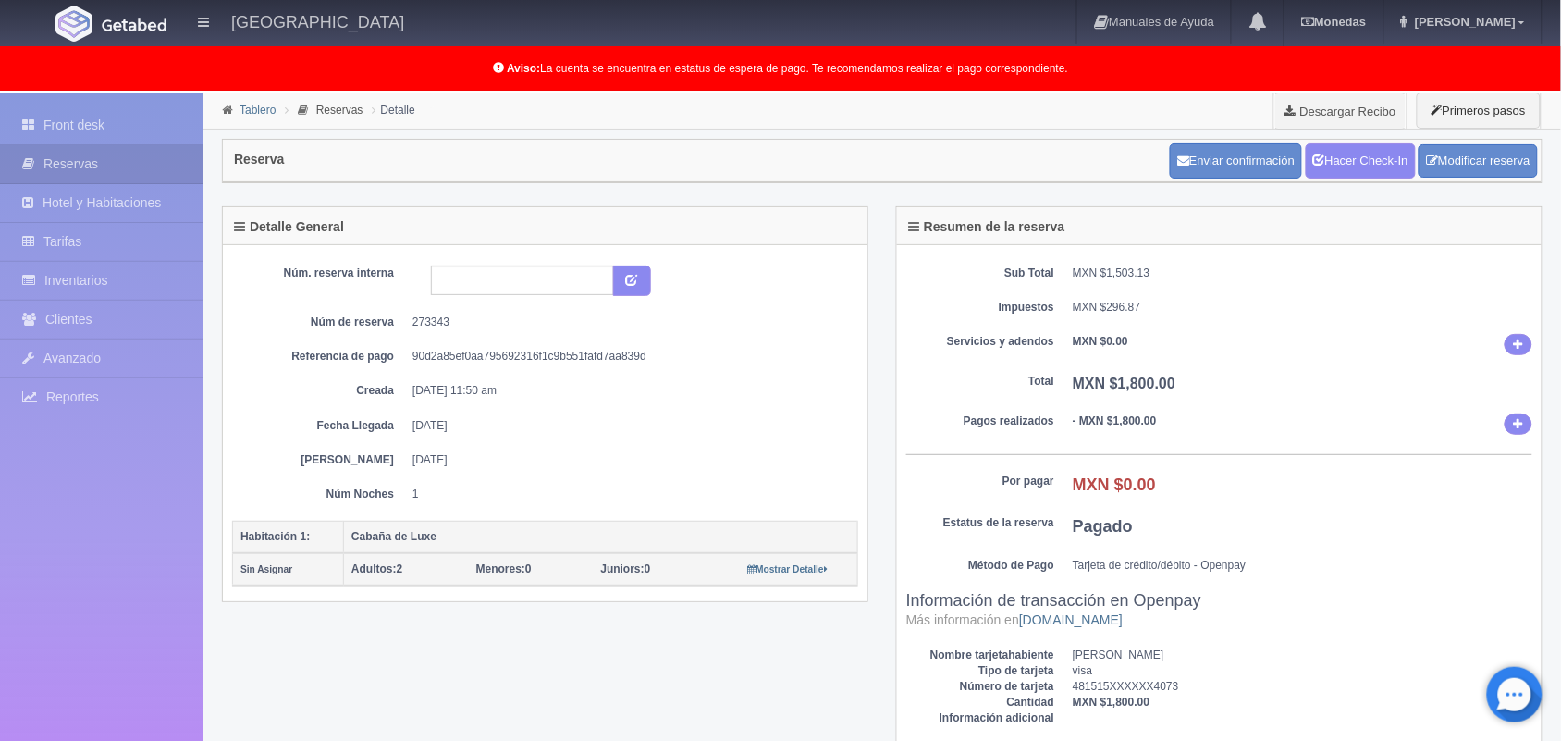
click at [251, 108] on link "Tablero" at bounding box center [258, 110] width 36 height 13
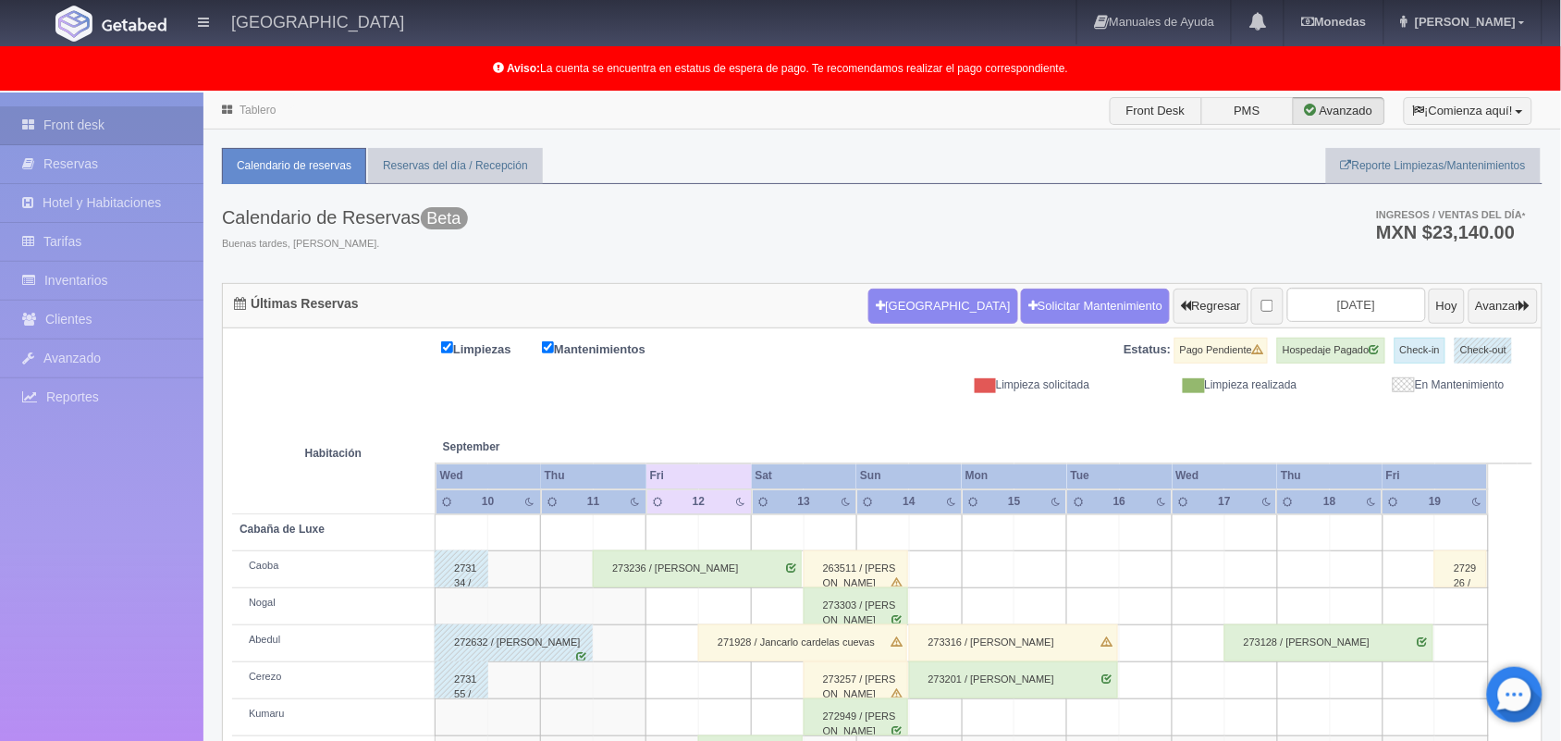
scroll to position [331, 0]
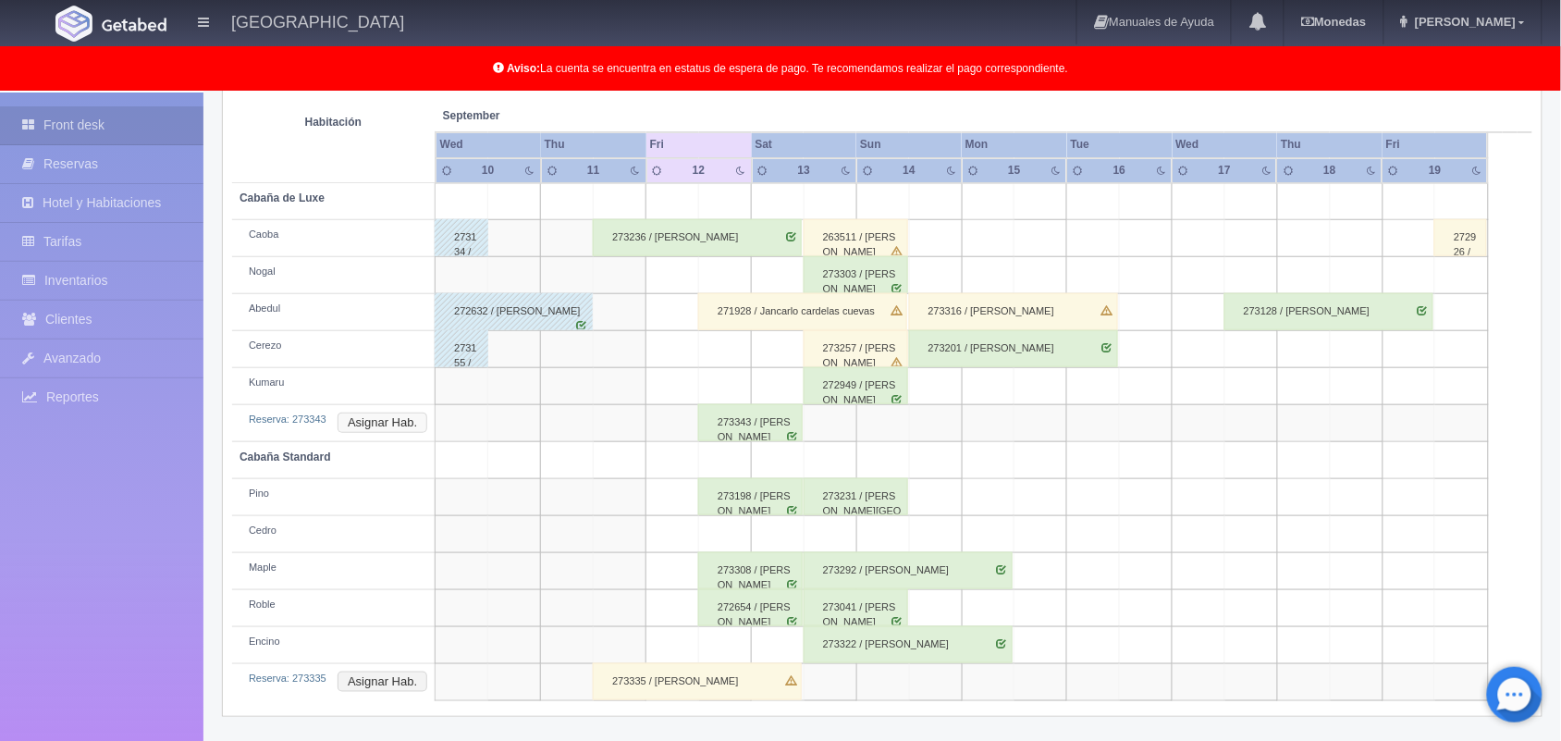
click at [379, 424] on button "Asignar Hab." at bounding box center [383, 423] width 90 height 20
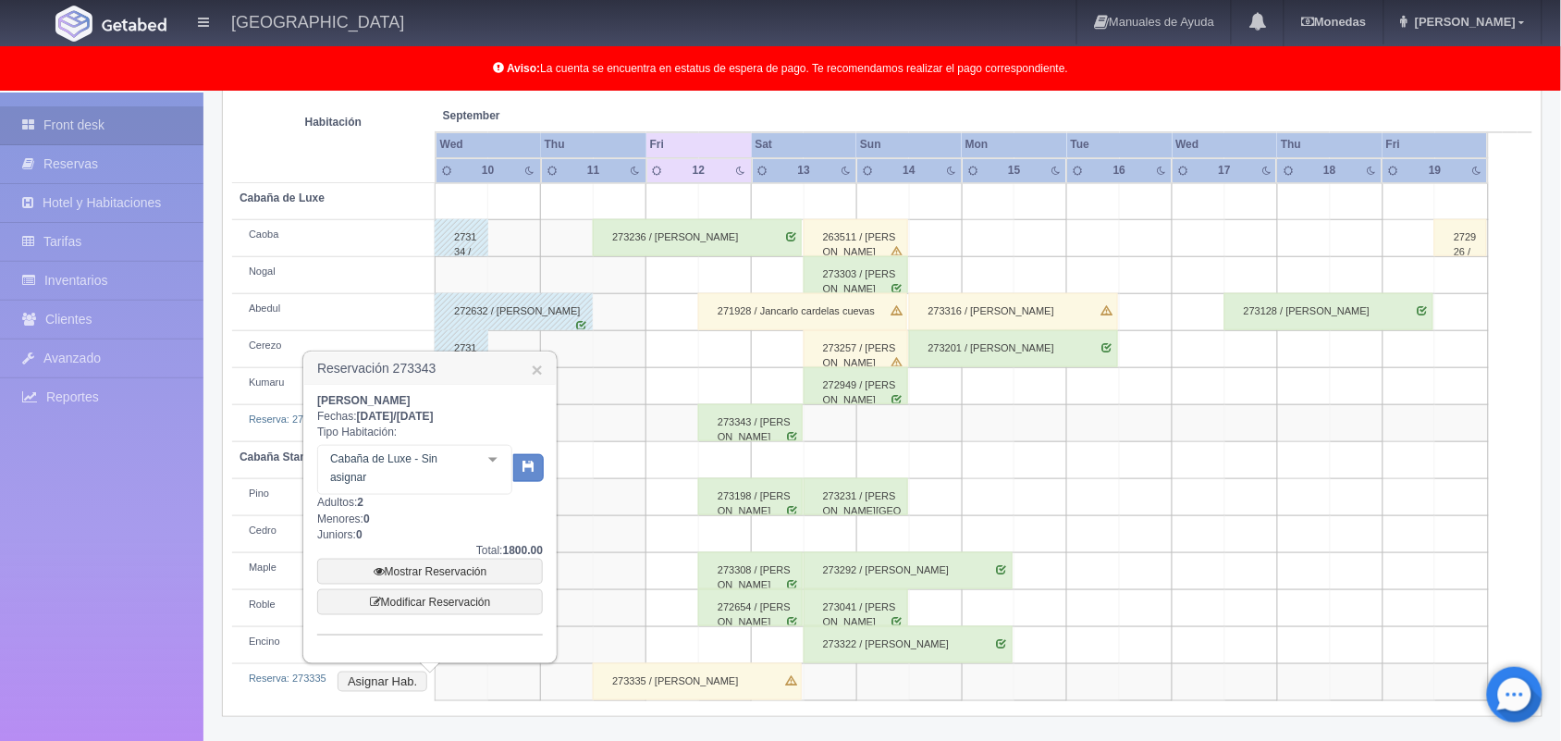
click at [488, 464] on div at bounding box center [493, 460] width 37 height 28
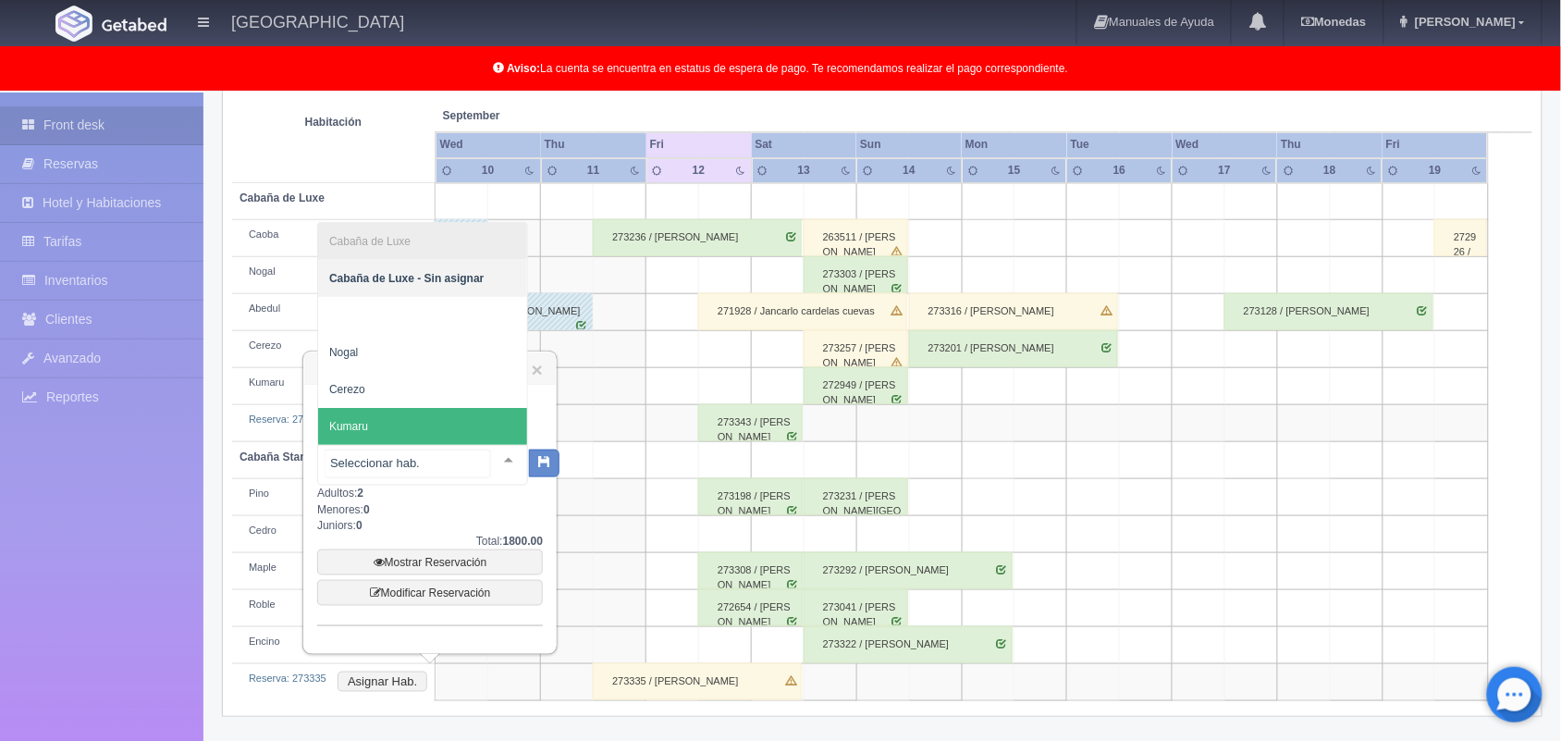
click at [450, 426] on span "Kumaru" at bounding box center [422, 426] width 209 height 37
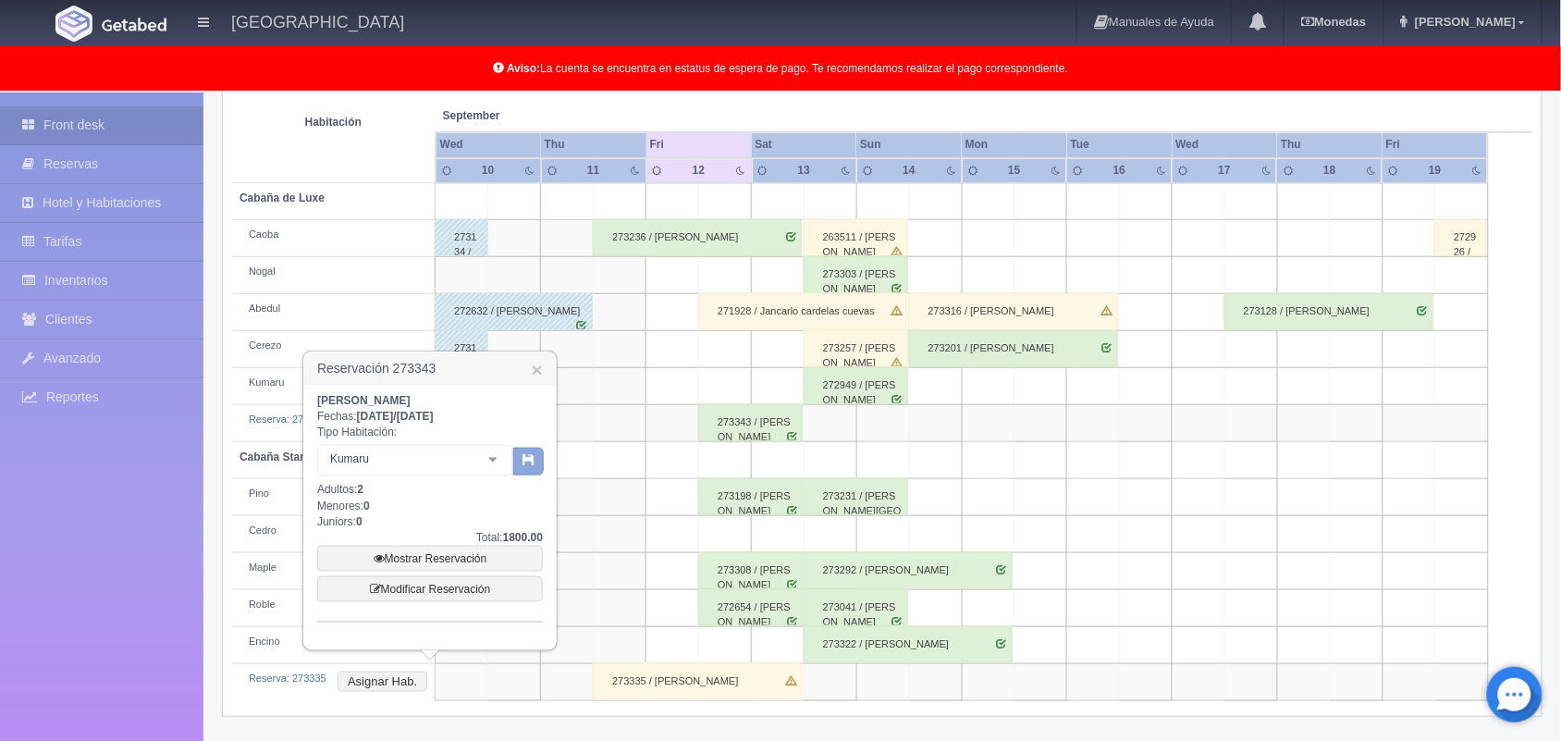
click at [520, 455] on button "button" at bounding box center [528, 462] width 31 height 28
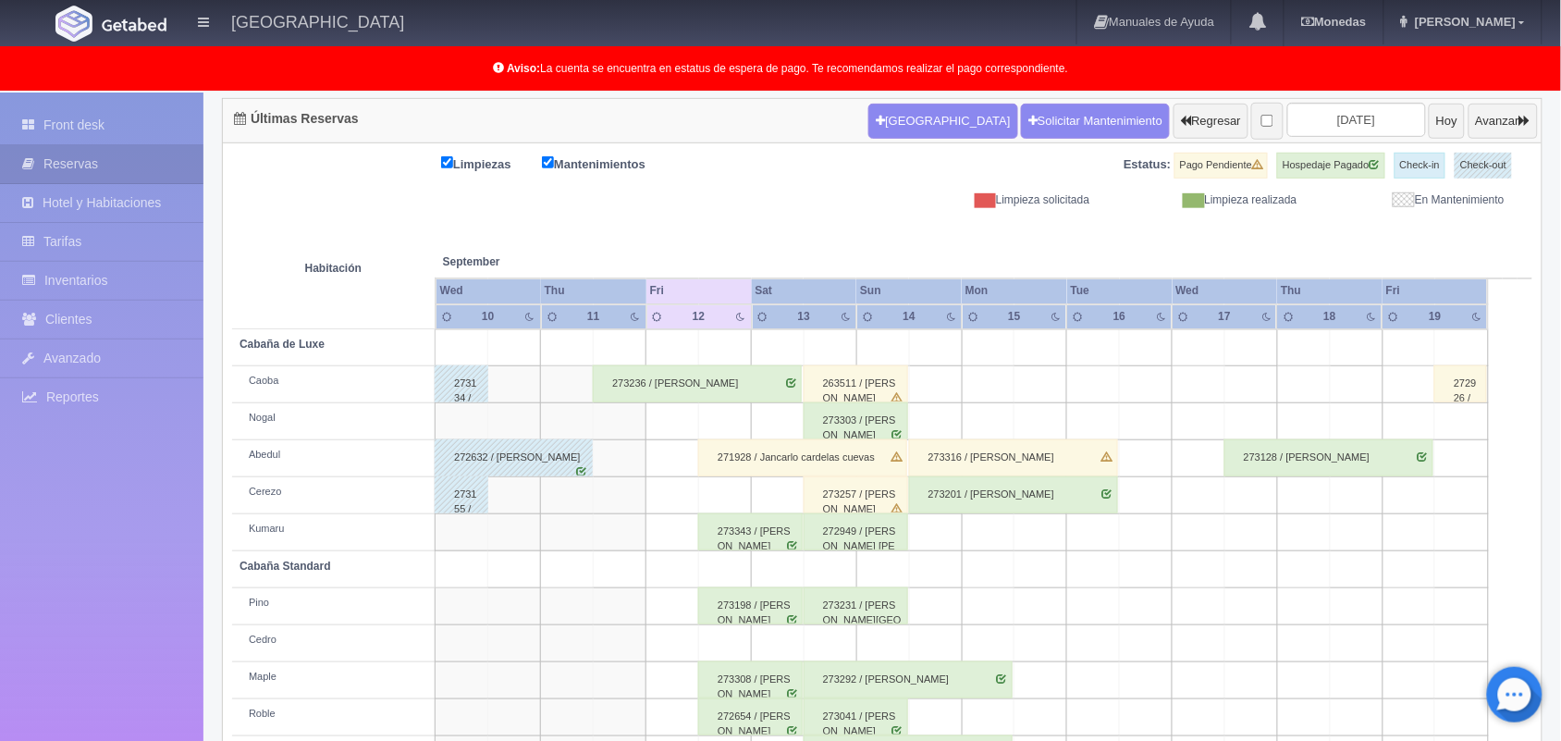
scroll to position [185, 0]
click at [751, 680] on div "273308 / [PERSON_NAME]" at bounding box center [750, 679] width 105 height 37
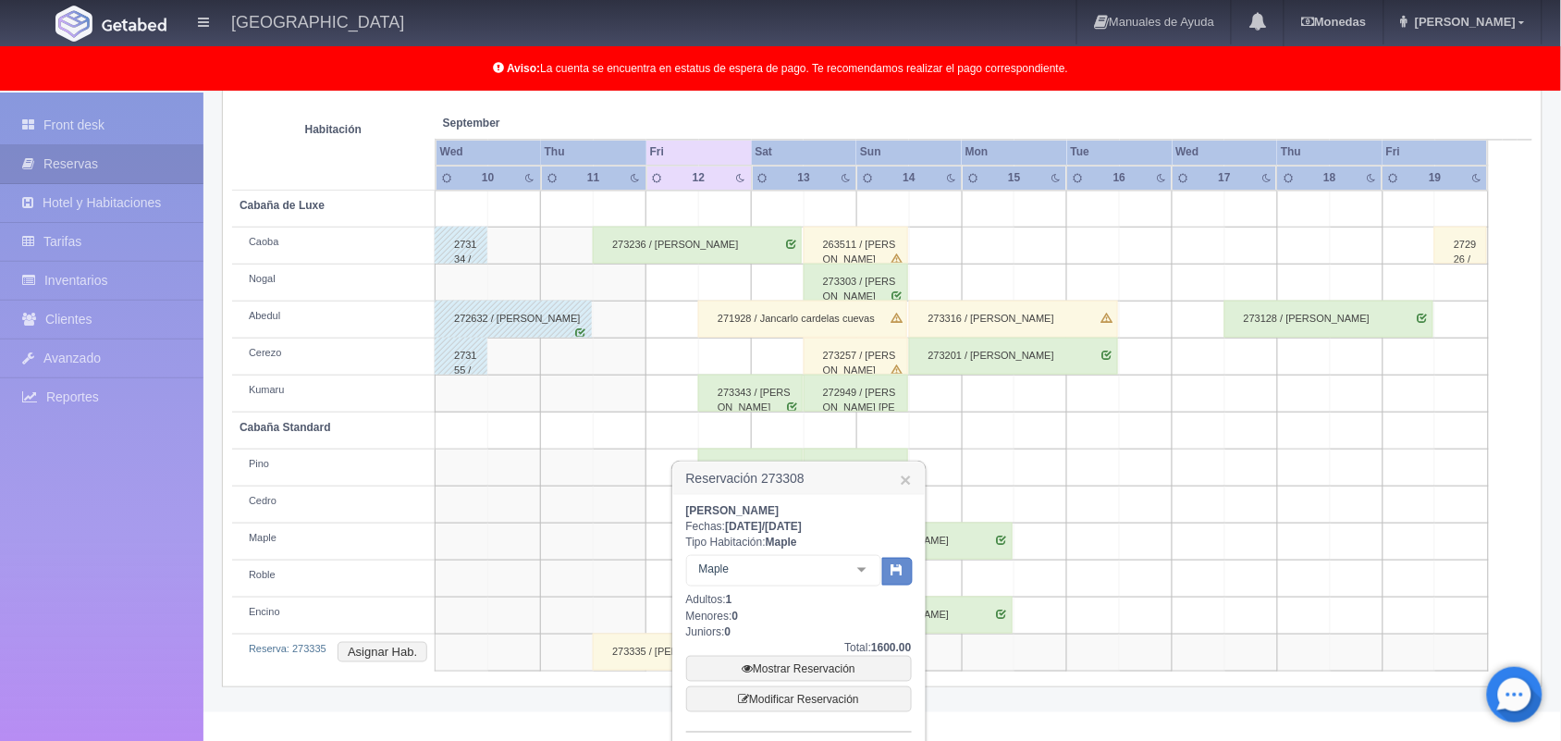
scroll to position [370, 0]
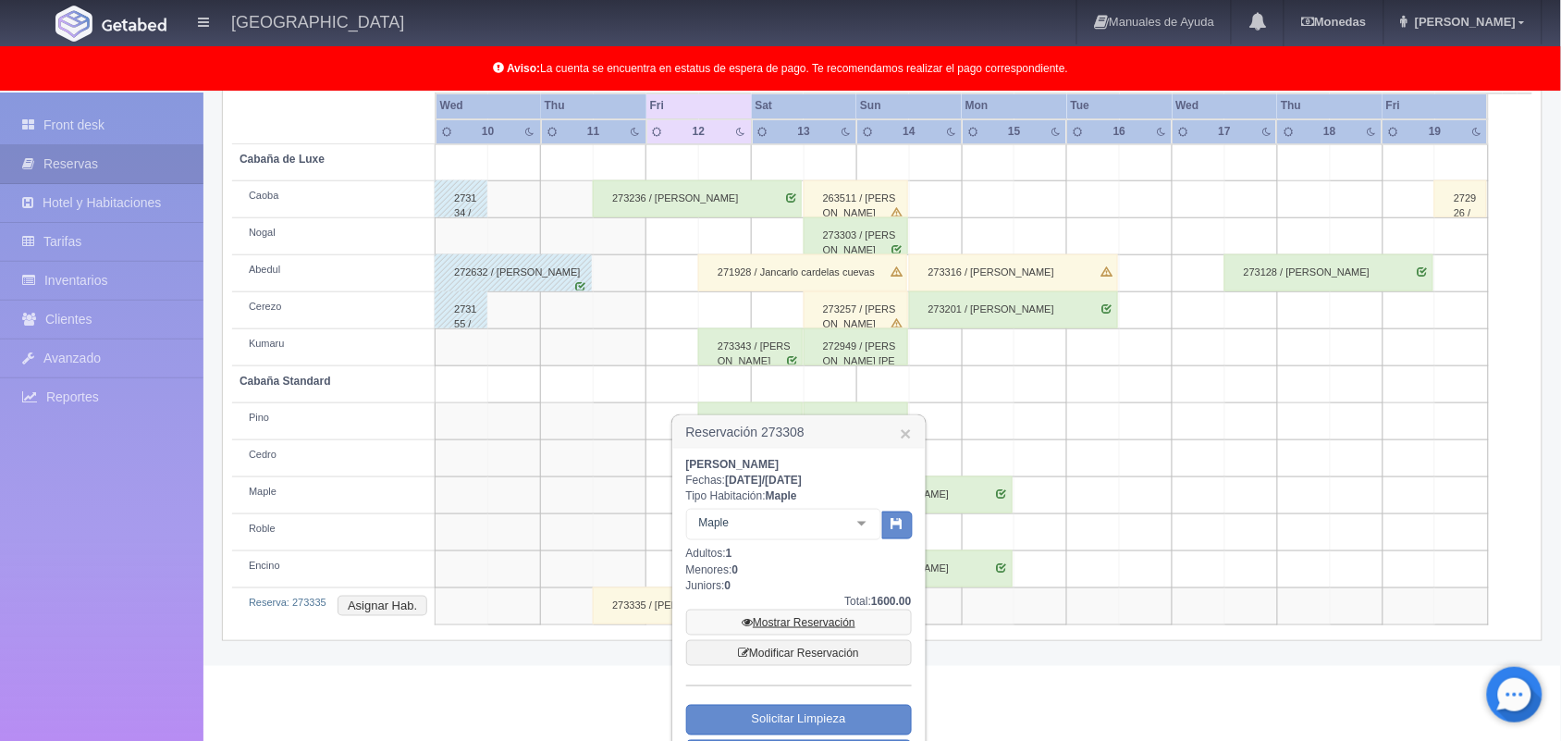
click at [801, 623] on link "Mostrar Reservación" at bounding box center [799, 623] width 226 height 26
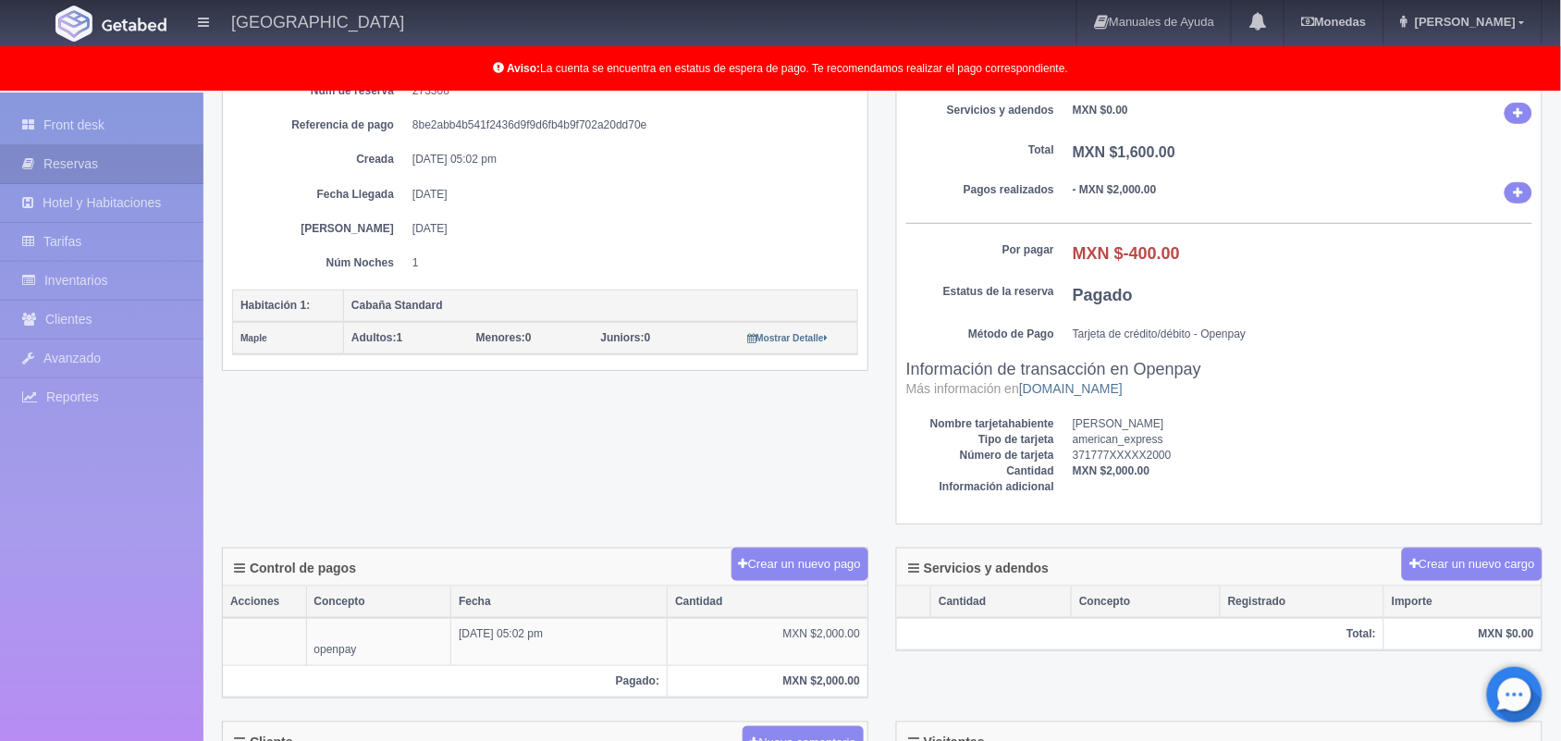
scroll to position [278, 0]
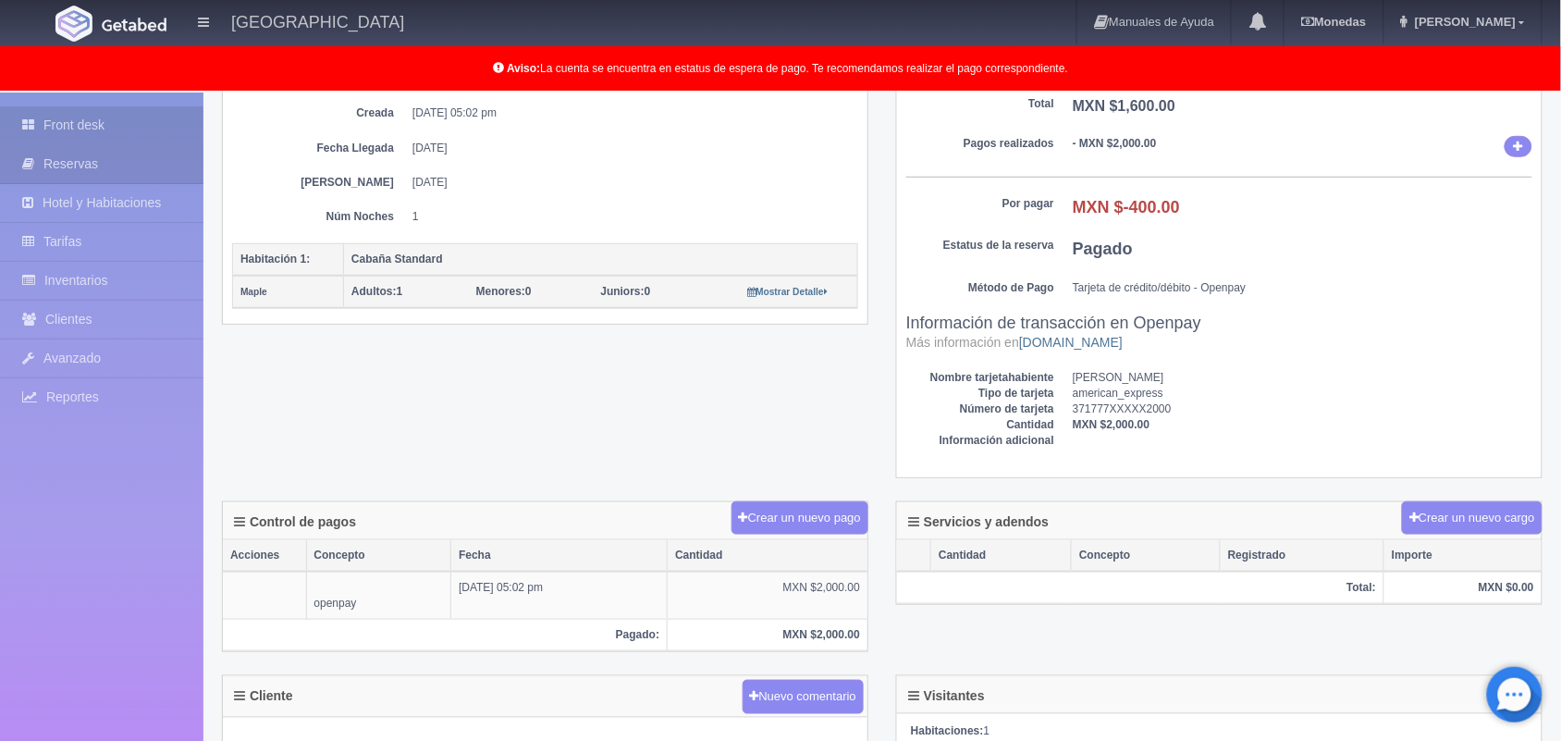
click at [141, 122] on link "Front desk" at bounding box center [102, 125] width 204 height 38
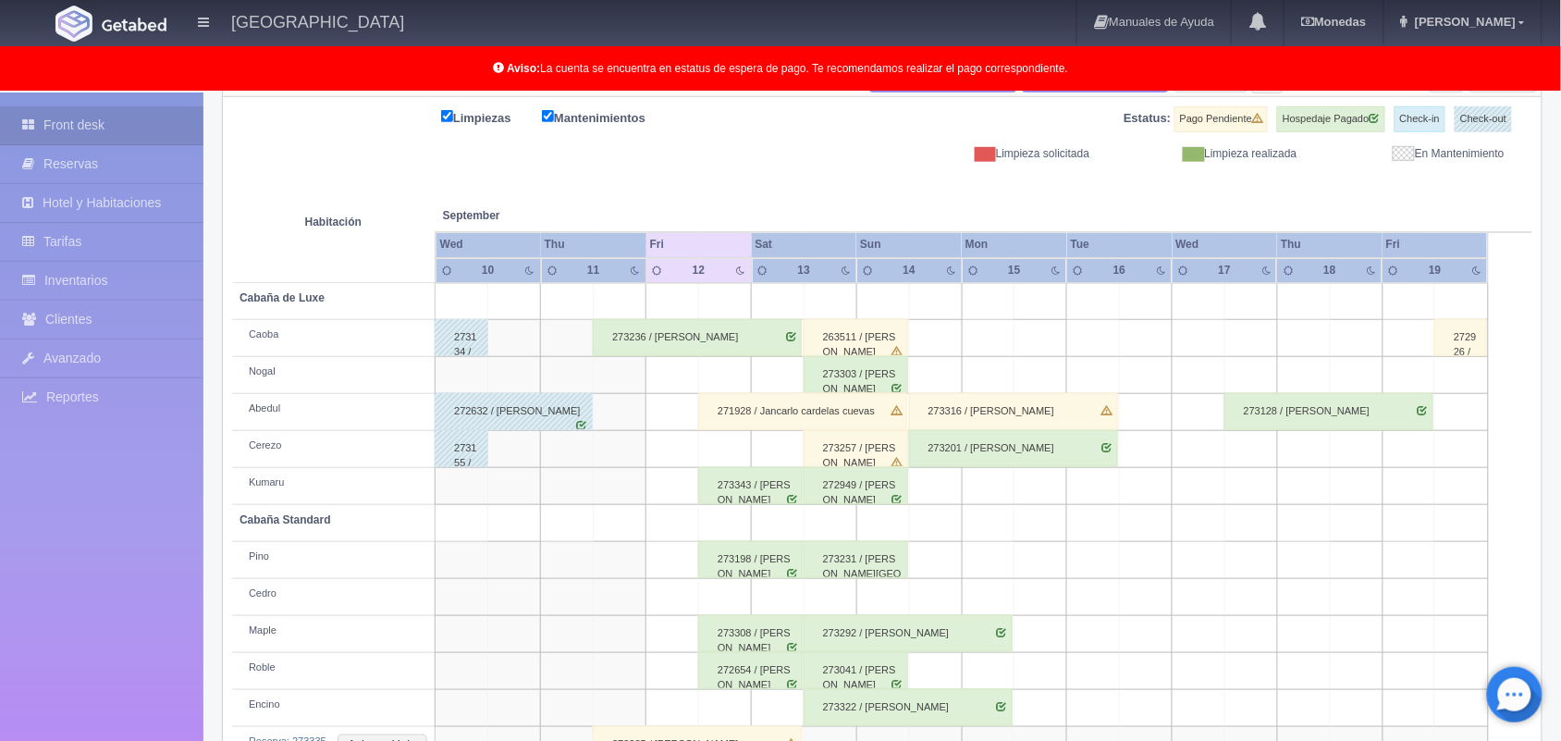
scroll to position [185, 0]
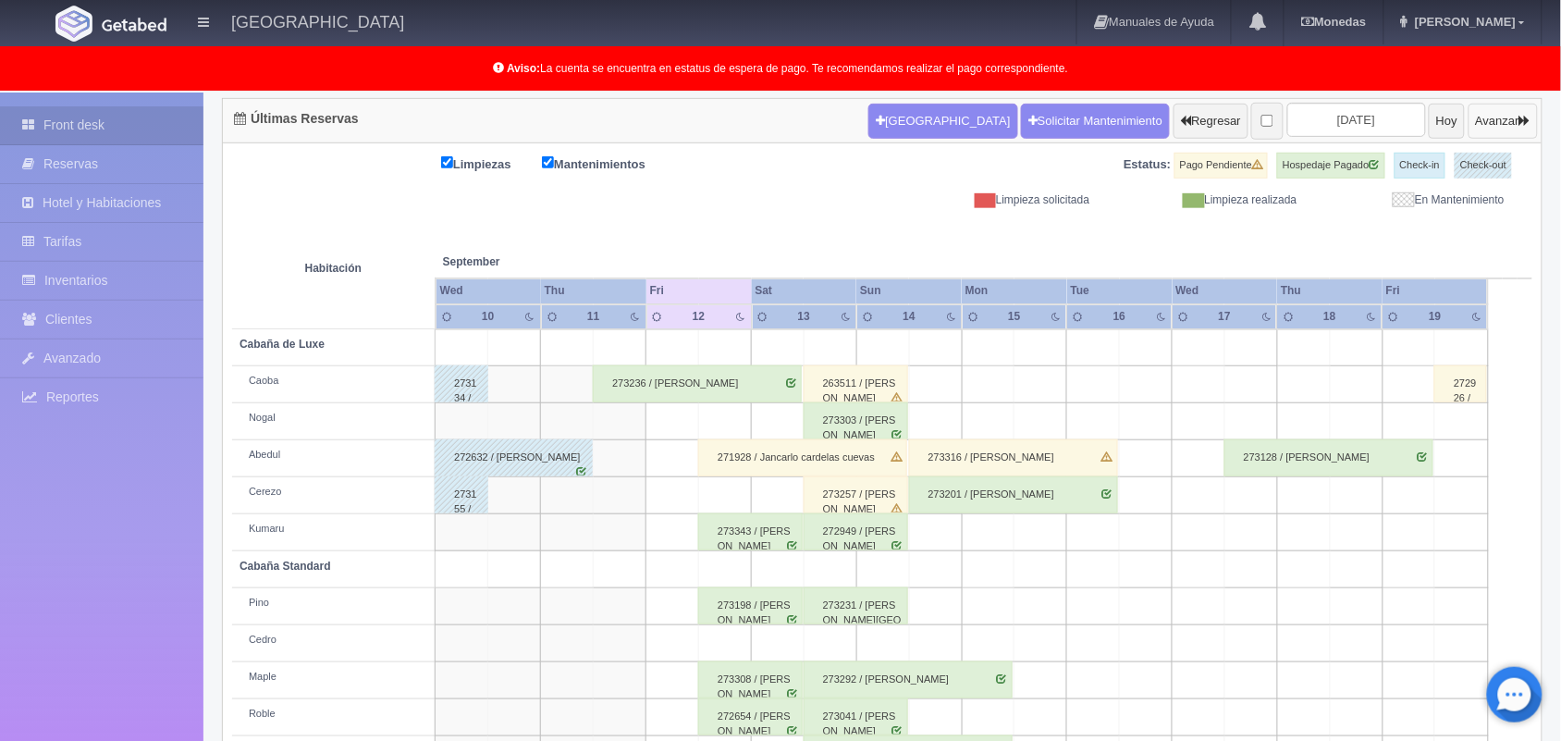
click at [1480, 127] on button "Avanzar" at bounding box center [1503, 121] width 69 height 35
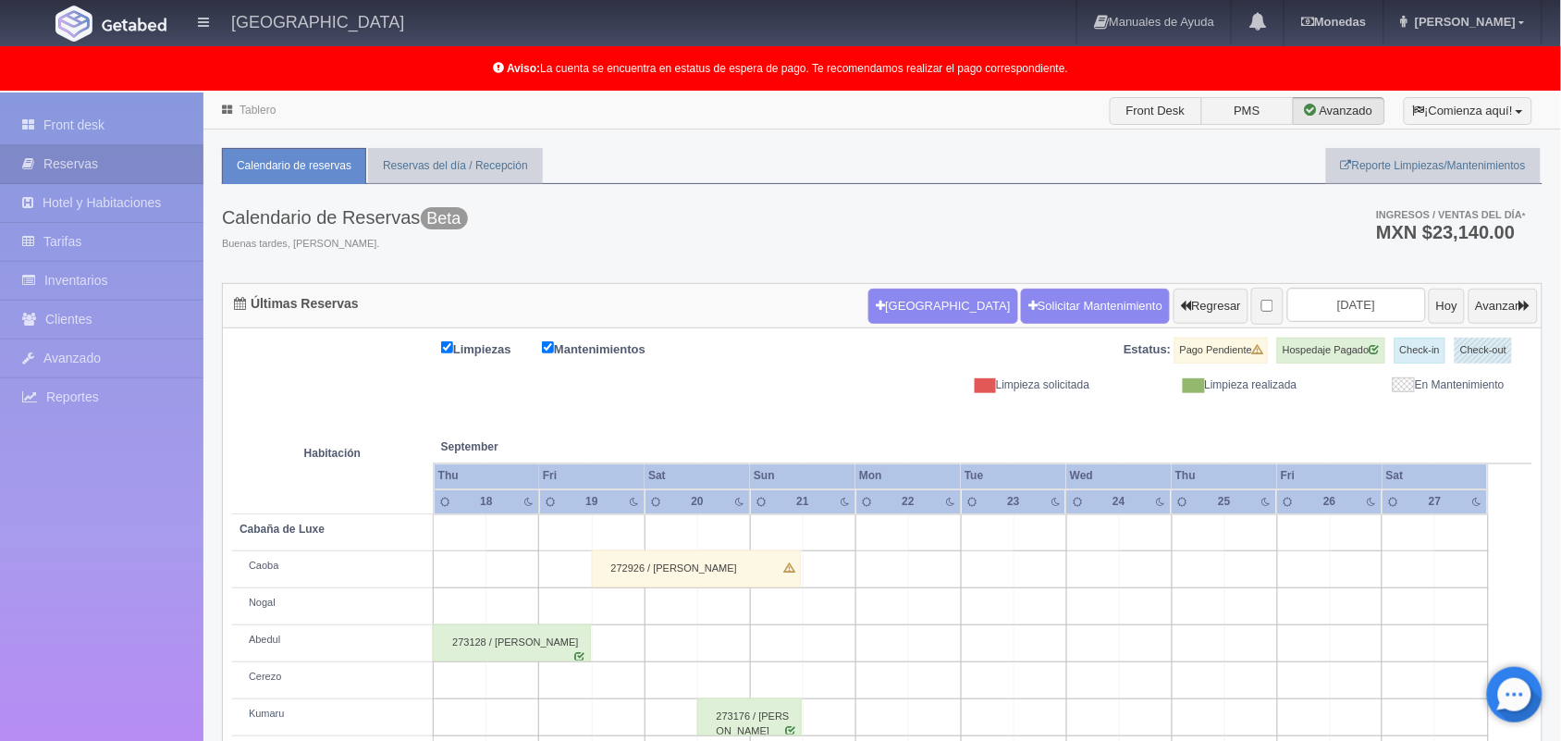
click at [256, 113] on link "Tablero" at bounding box center [258, 110] width 36 height 13
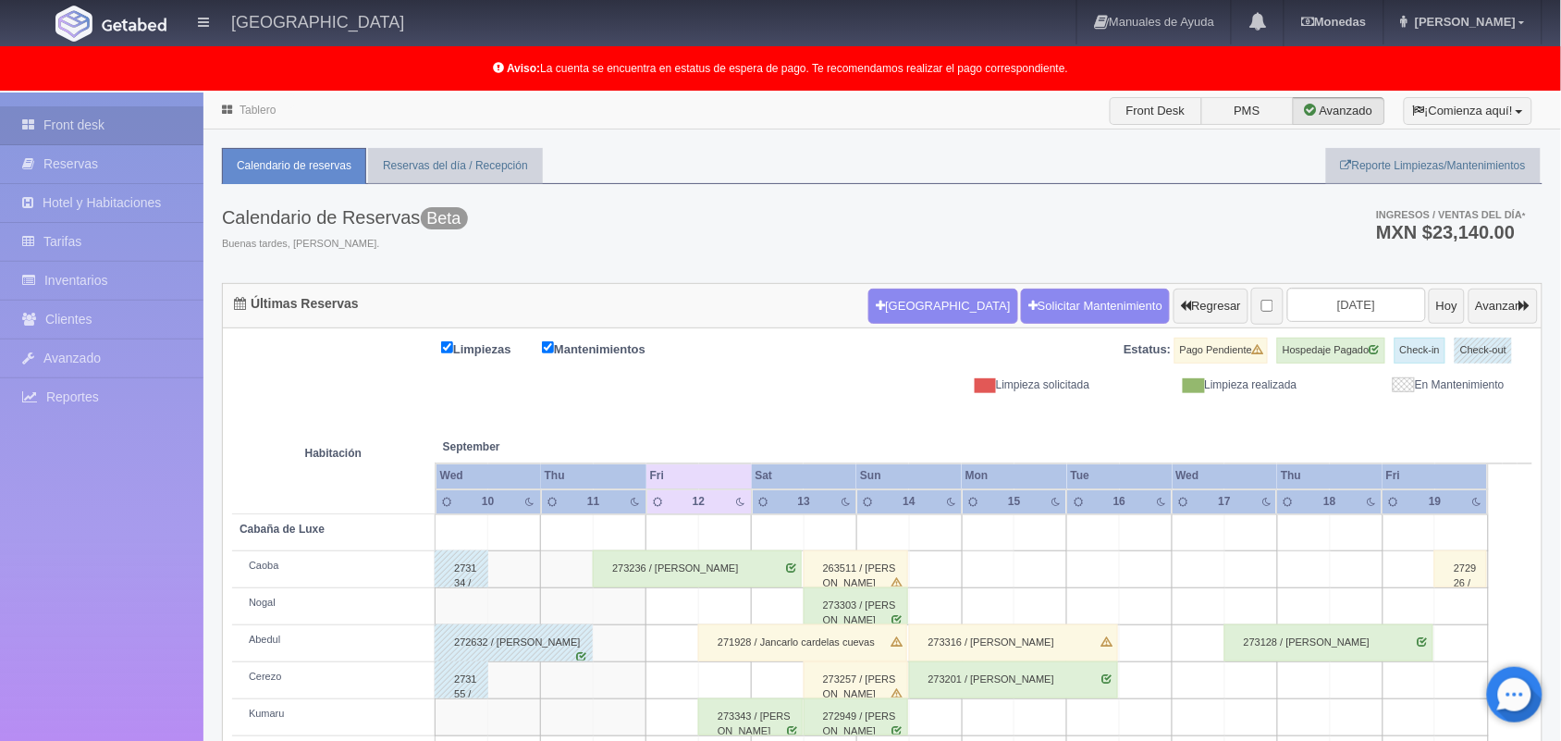
scroll to position [294, 0]
